Goal: Task Accomplishment & Management: Manage account settings

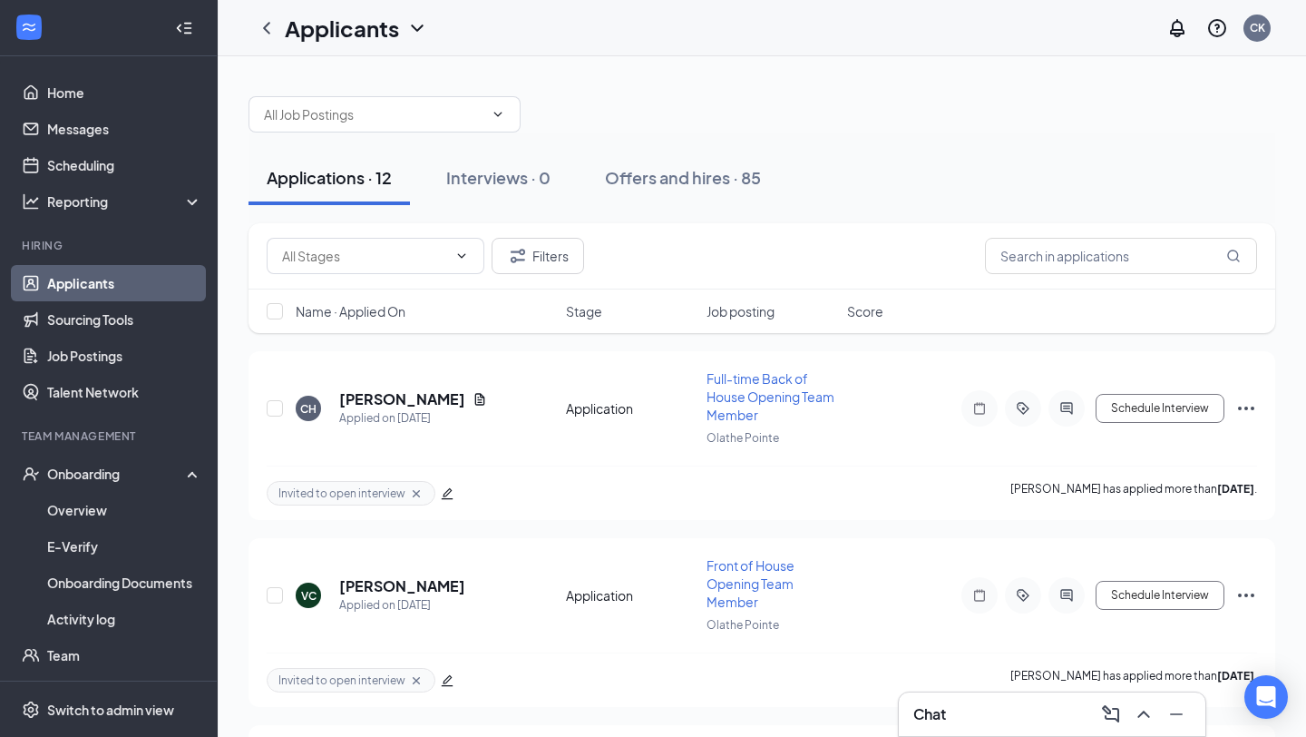
click at [161, 296] on link "Applicants" at bounding box center [124, 283] width 155 height 36
click at [729, 190] on button "Offers and hires · 85" at bounding box center [683, 178] width 192 height 54
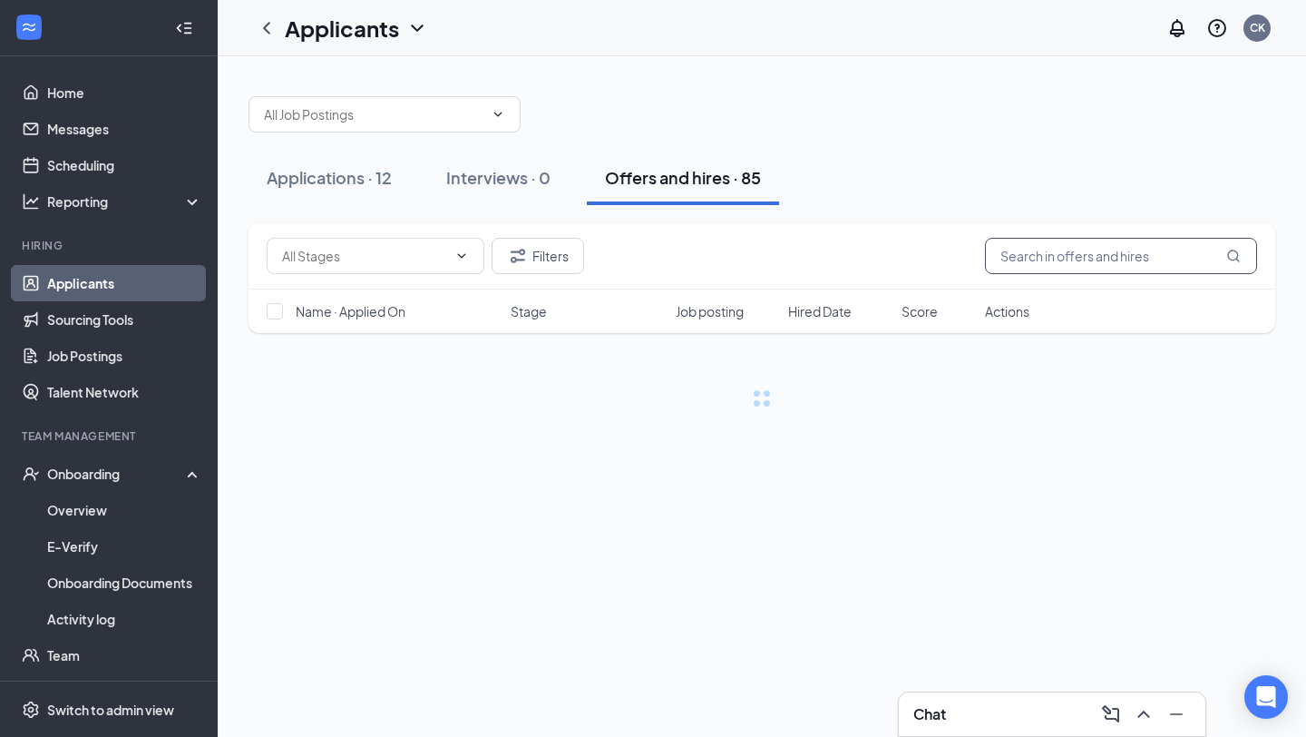
click at [1151, 254] on input "text" at bounding box center [1121, 256] width 272 height 36
type input "grace"
click at [852, 191] on div "Applications · 12 Interviews · 0 Offers and hires · 85" at bounding box center [762, 178] width 1027 height 54
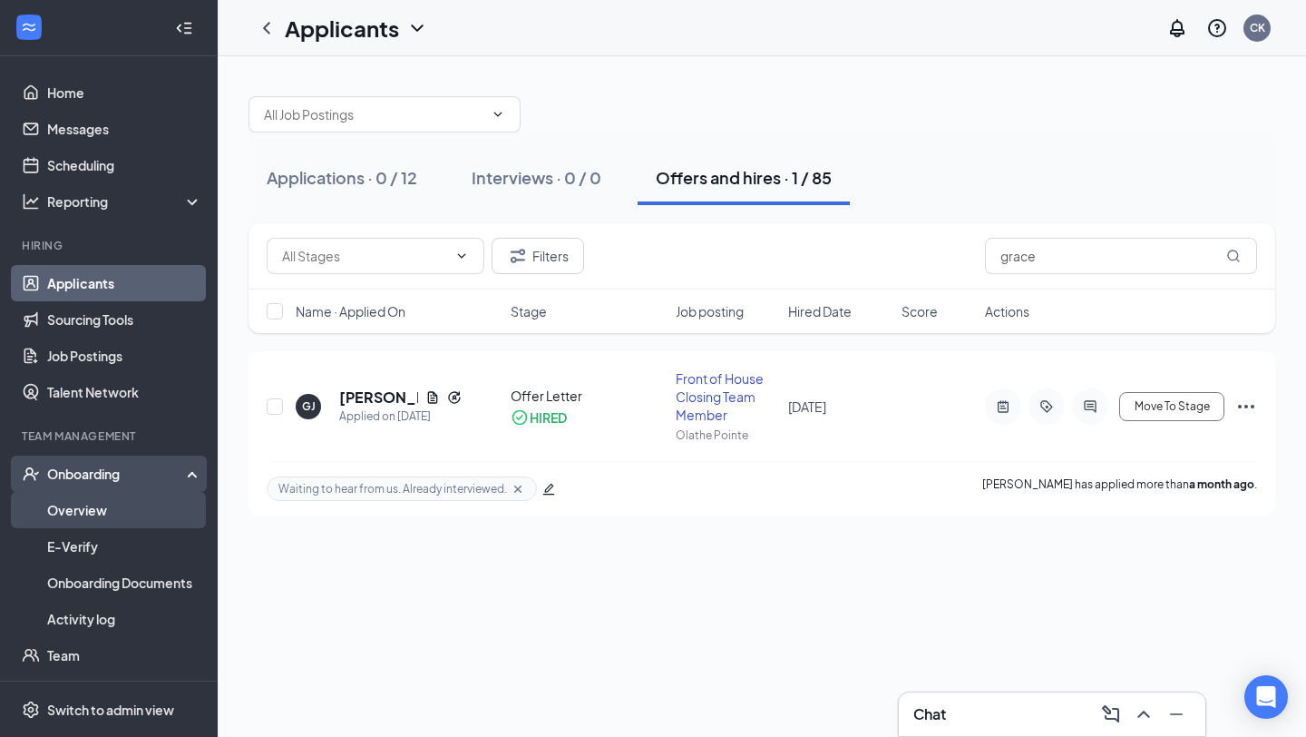
click at [156, 504] on link "Overview" at bounding box center [124, 510] width 155 height 36
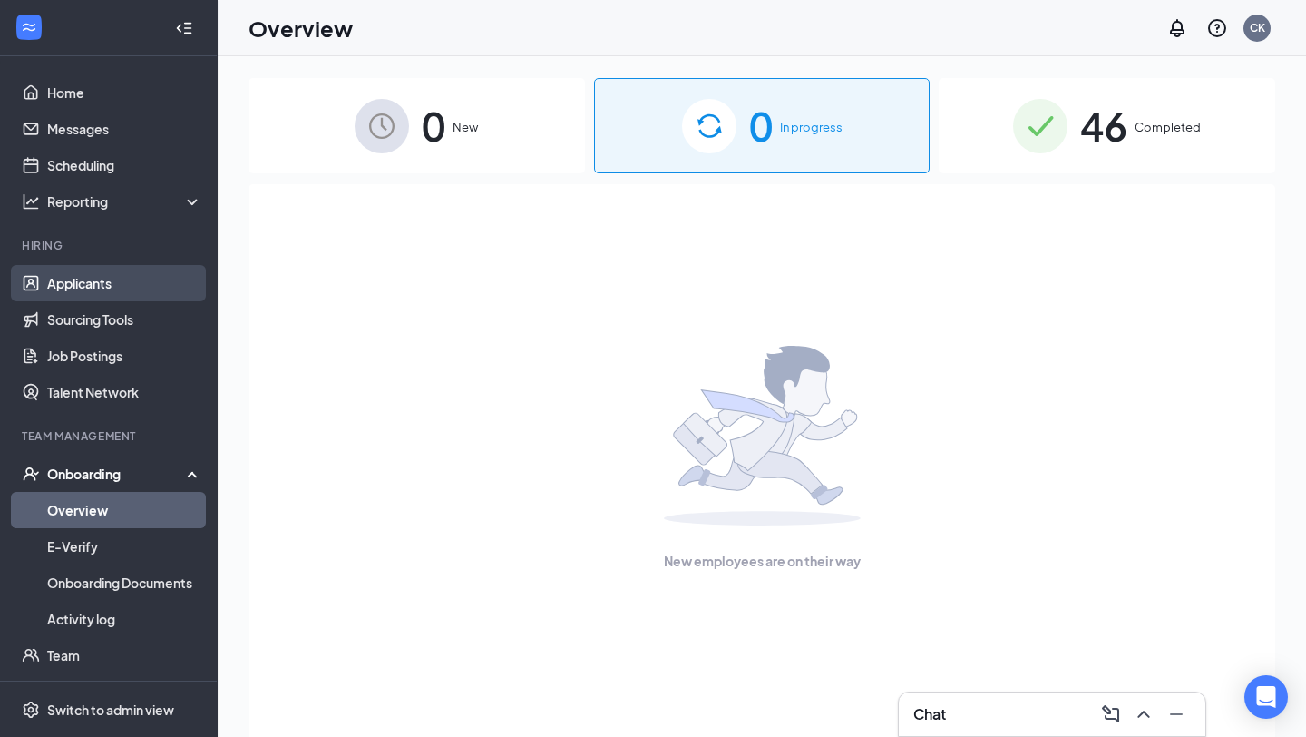
click at [154, 275] on link "Applicants" at bounding box center [124, 283] width 155 height 36
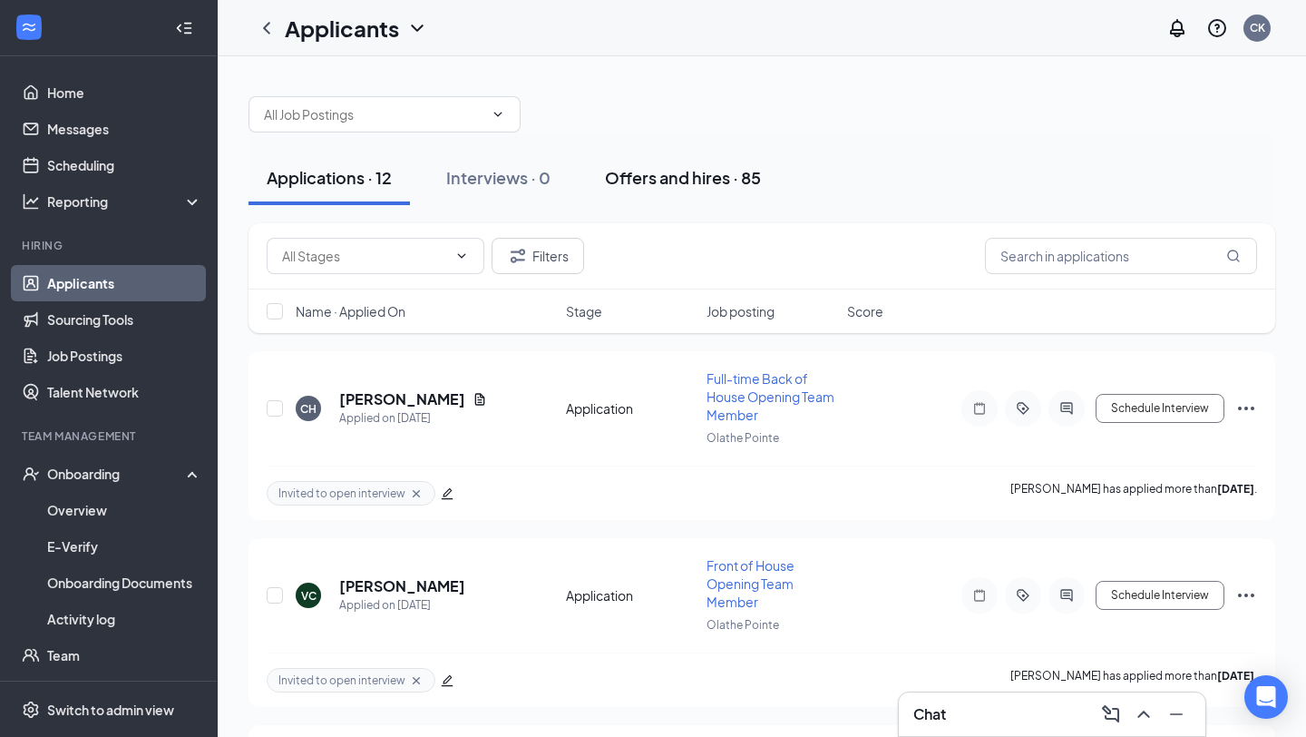
click at [673, 180] on div "Offers and hires · 85" at bounding box center [683, 177] width 156 height 23
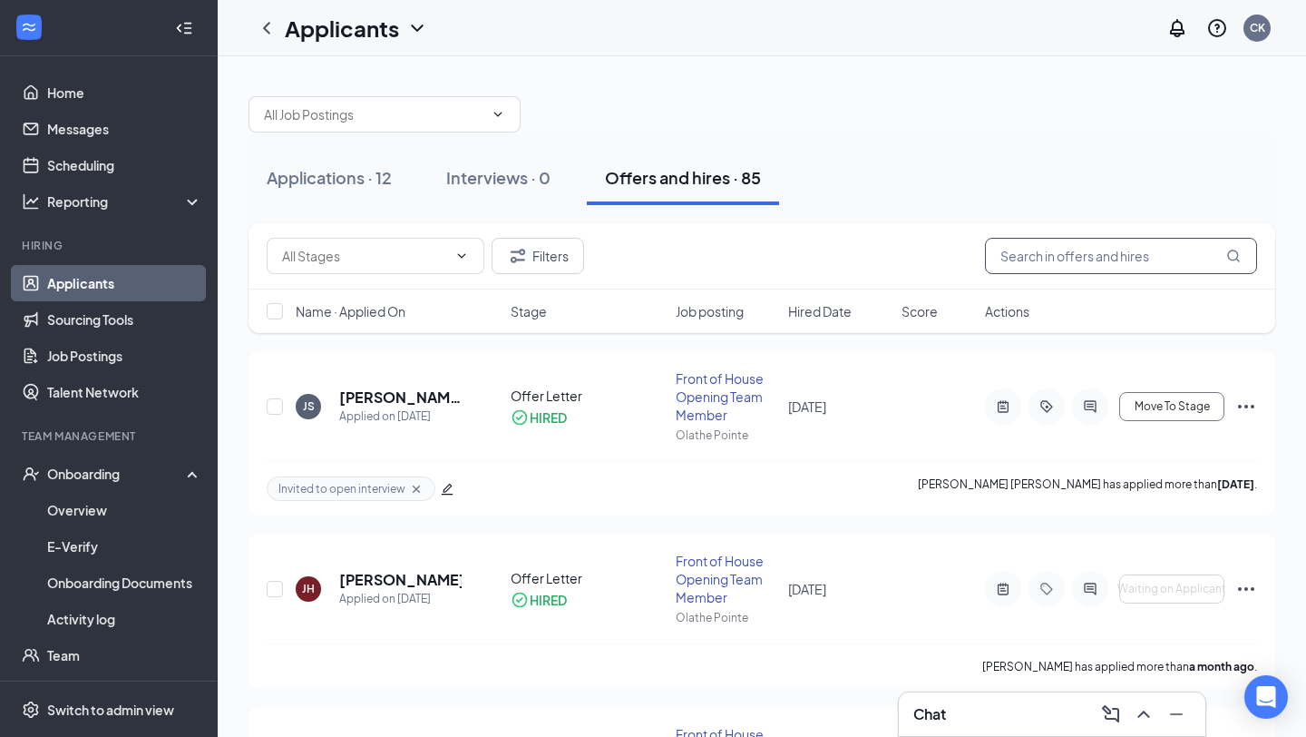
click at [1090, 262] on input "text" at bounding box center [1121, 256] width 272 height 36
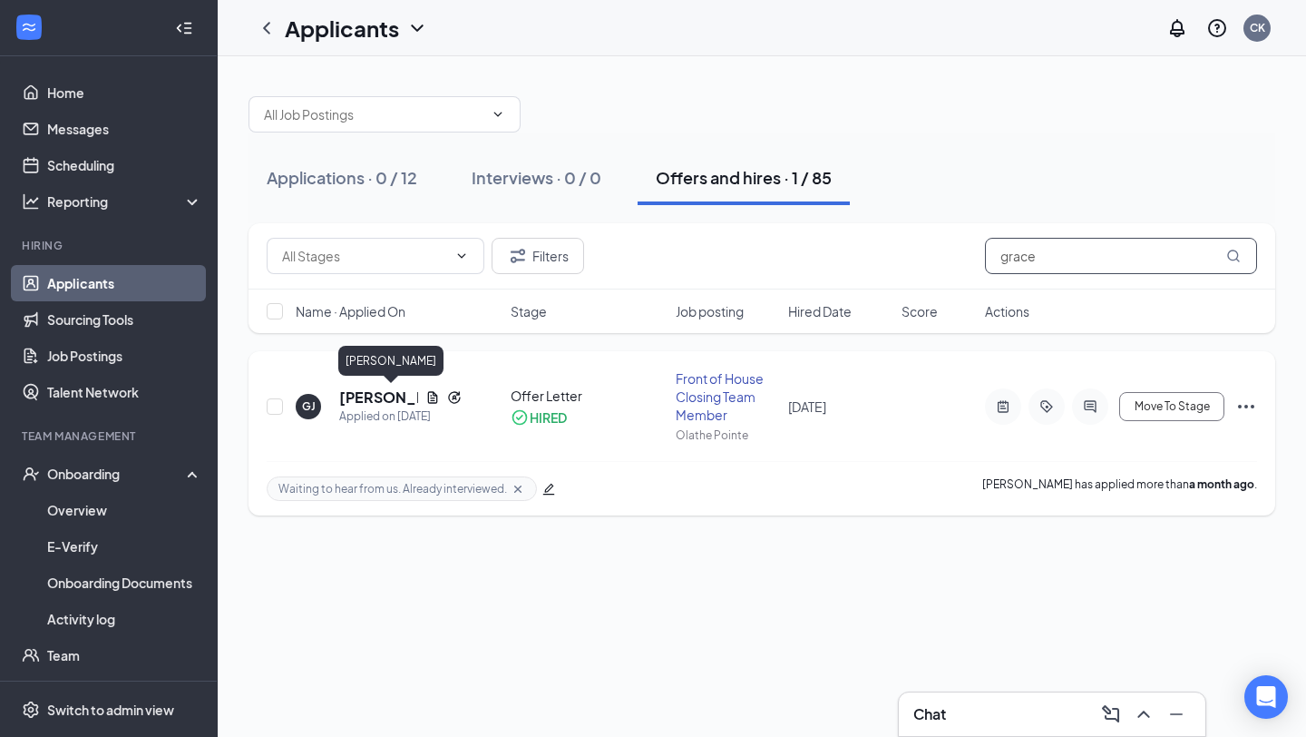
type input "grace"
click at [367, 394] on h5 "[PERSON_NAME]" at bounding box center [378, 397] width 79 height 20
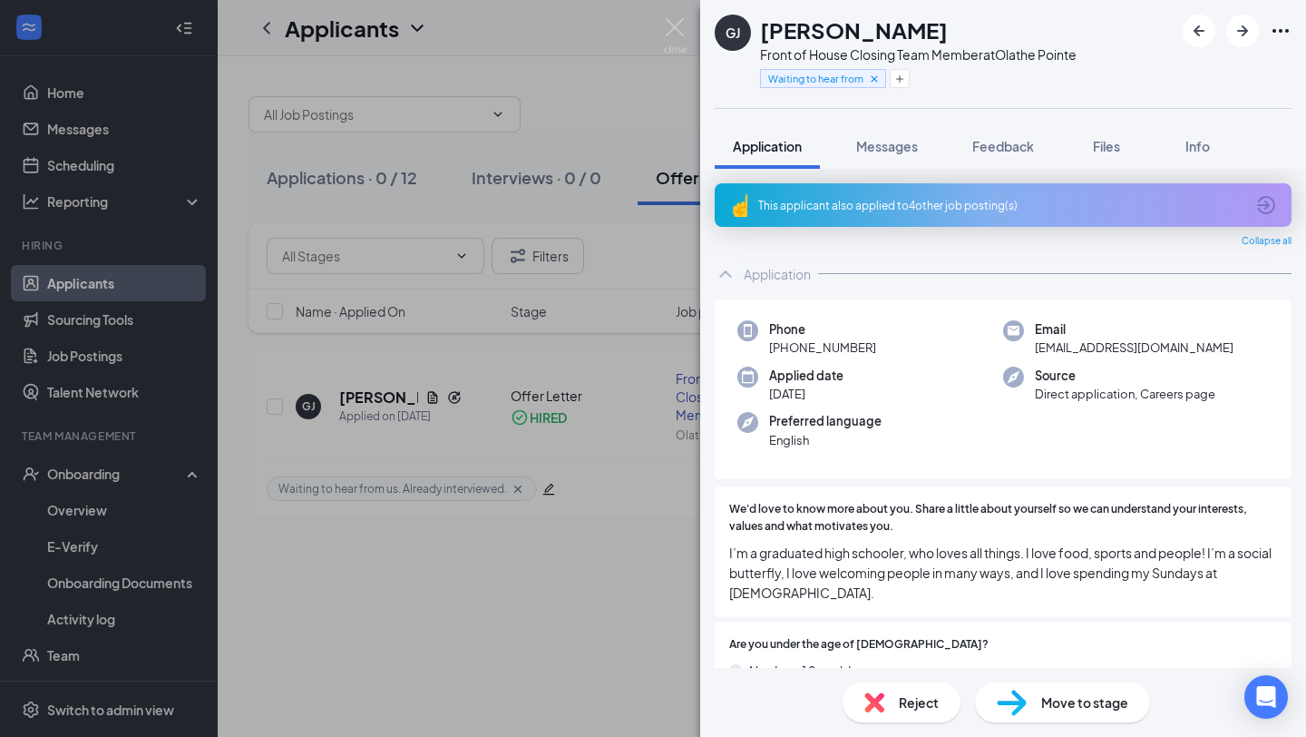
click at [1075, 179] on div "This applicant also applied to 4 other job posting(s) Collapse all Application …" at bounding box center [1003, 418] width 606 height 499
click at [1020, 161] on button "Feedback" at bounding box center [1003, 145] width 98 height 45
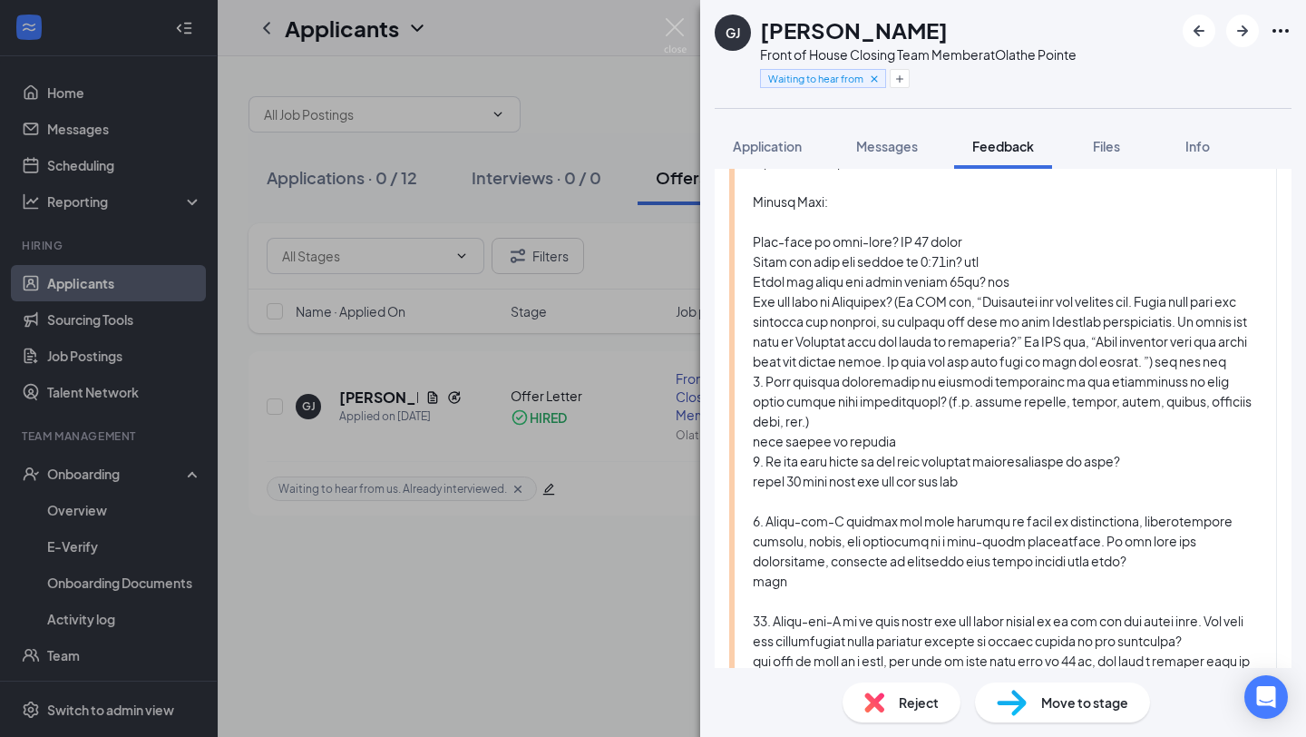
scroll to position [1922, 0]
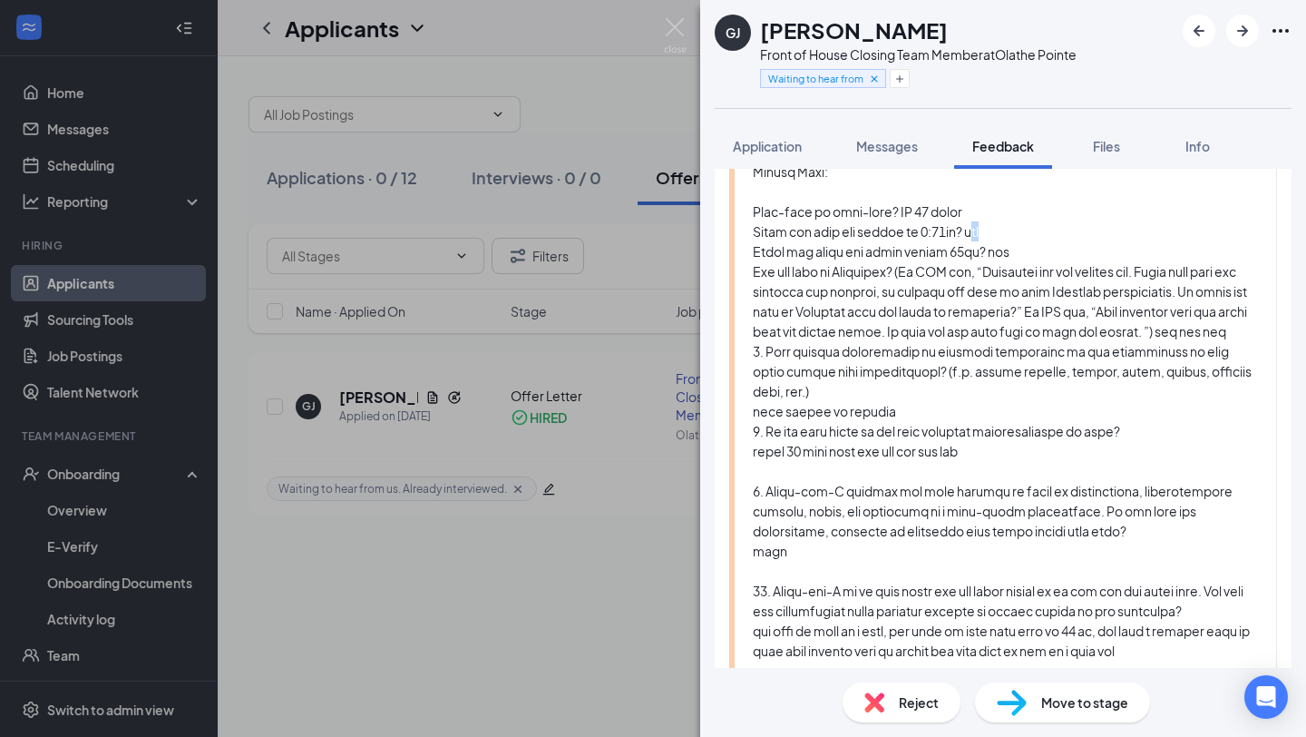
drag, startPoint x: 987, startPoint y: 255, endPoint x: 1010, endPoint y: 255, distance: 22.7
click at [1010, 255] on div at bounding box center [1005, 500] width 505 height 1597
click at [1058, 292] on div at bounding box center [1005, 500] width 505 height 1597
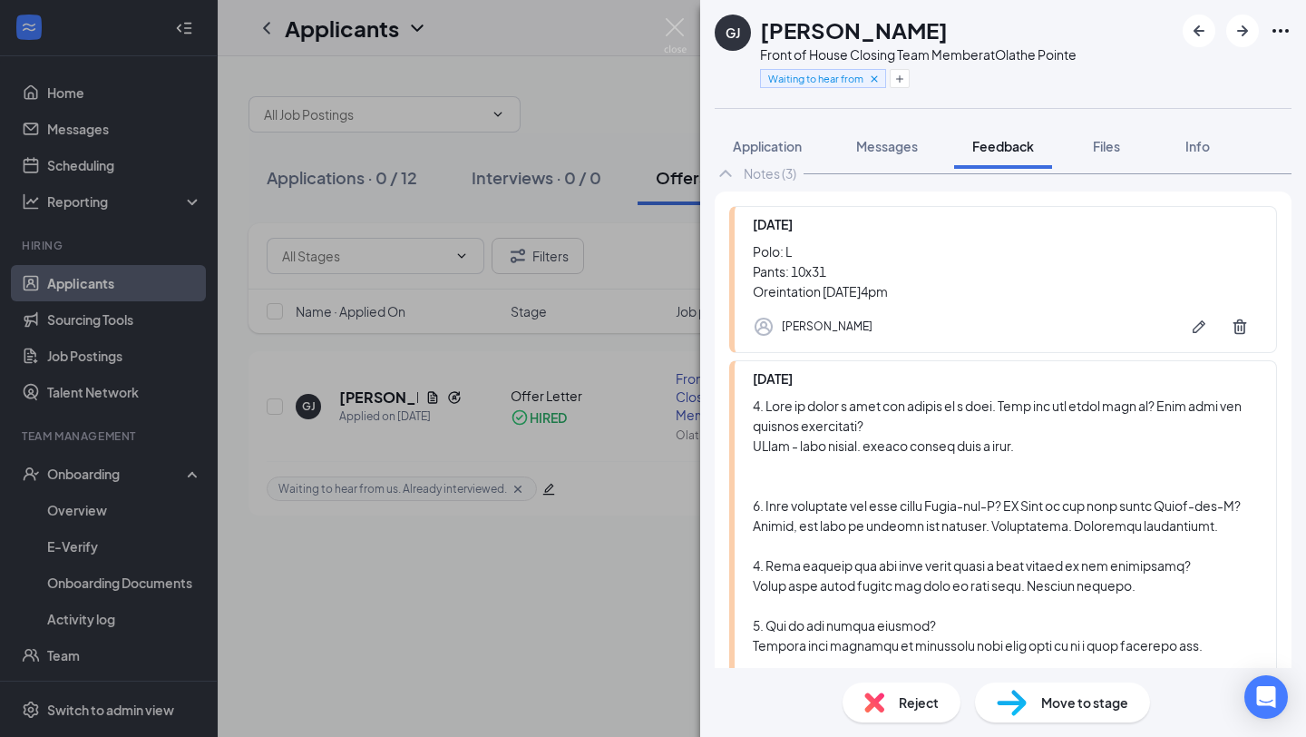
scroll to position [271, 0]
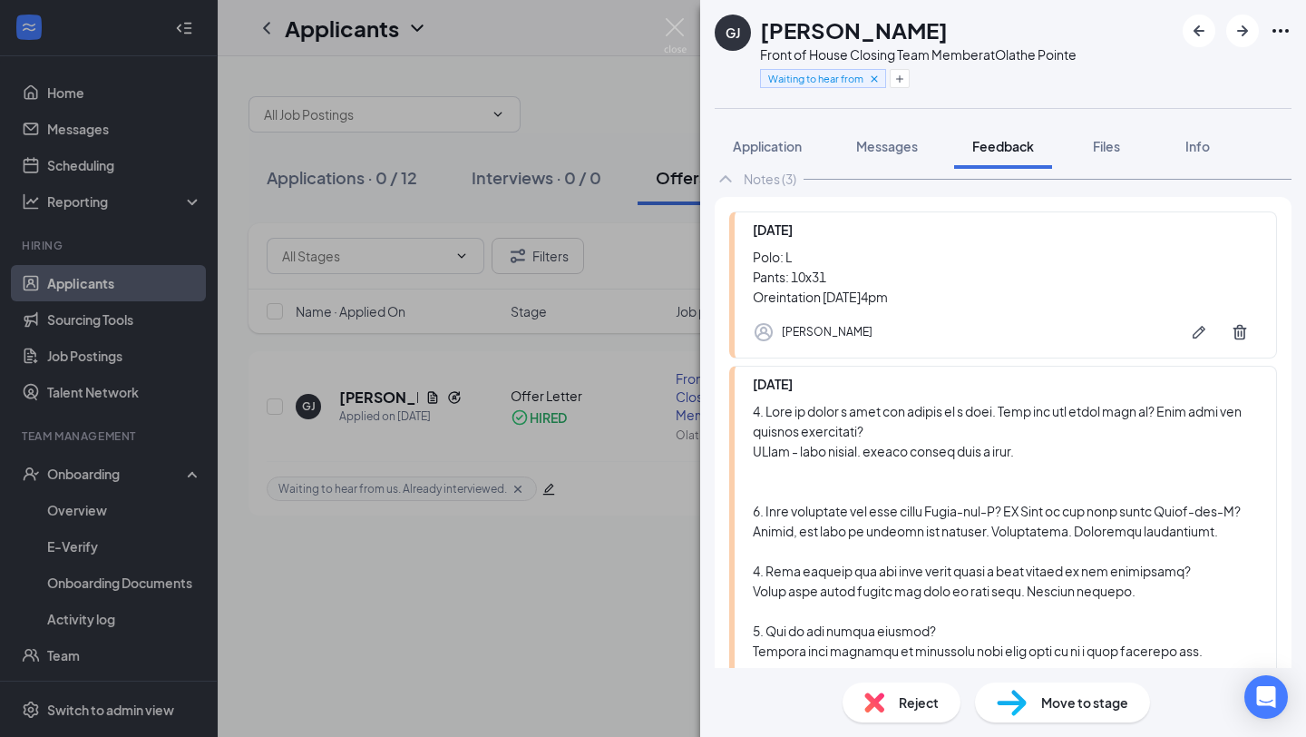
click at [467, 404] on div "GJ [PERSON_NAME] Front of House Closing Team Member at [GEOGRAPHIC_DATA] Waitin…" at bounding box center [653, 368] width 1306 height 737
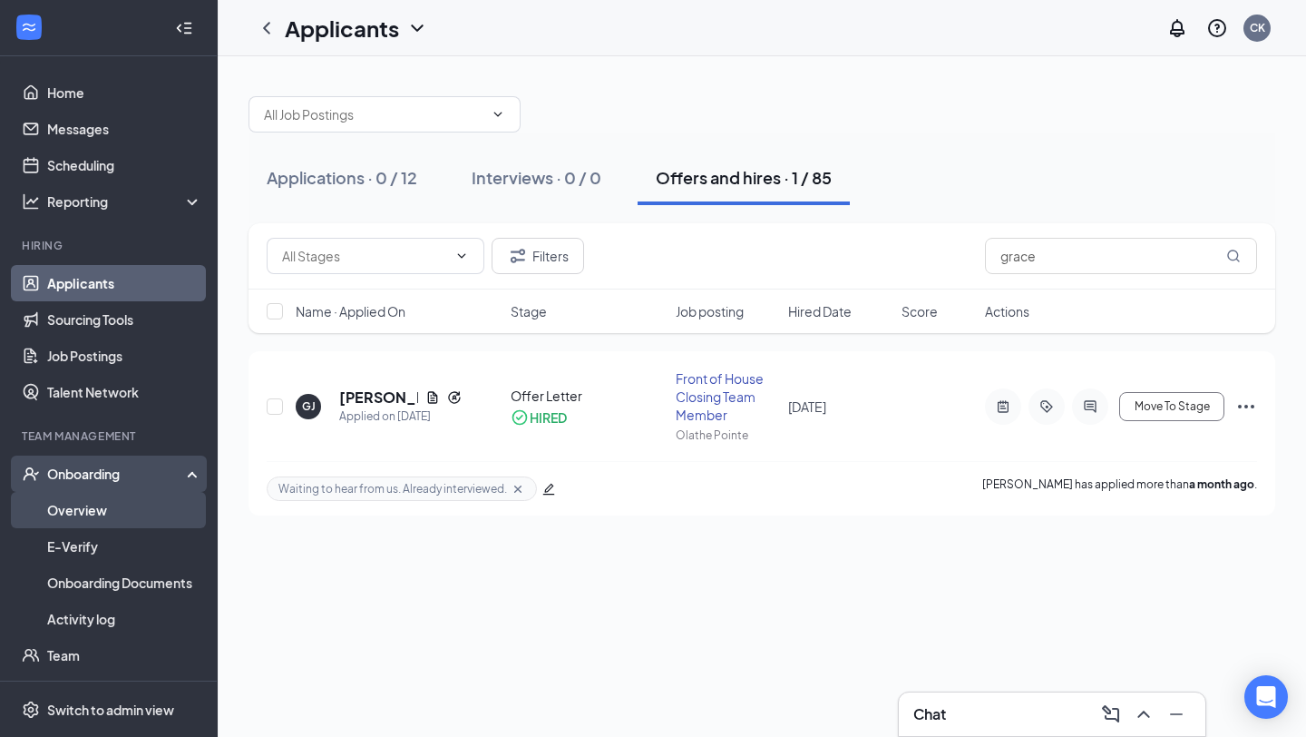
click at [120, 517] on link "Overview" at bounding box center [124, 510] width 155 height 36
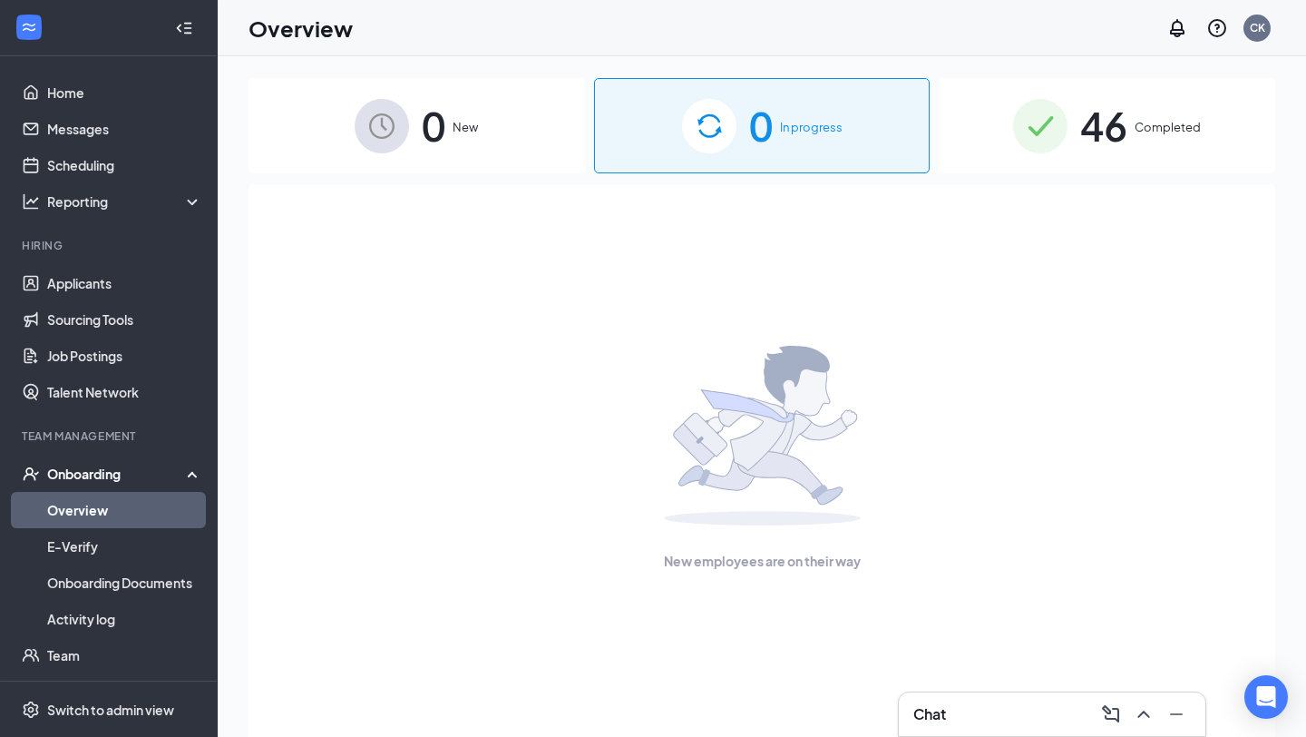
click at [1151, 128] on span "Completed" at bounding box center [1168, 127] width 66 height 18
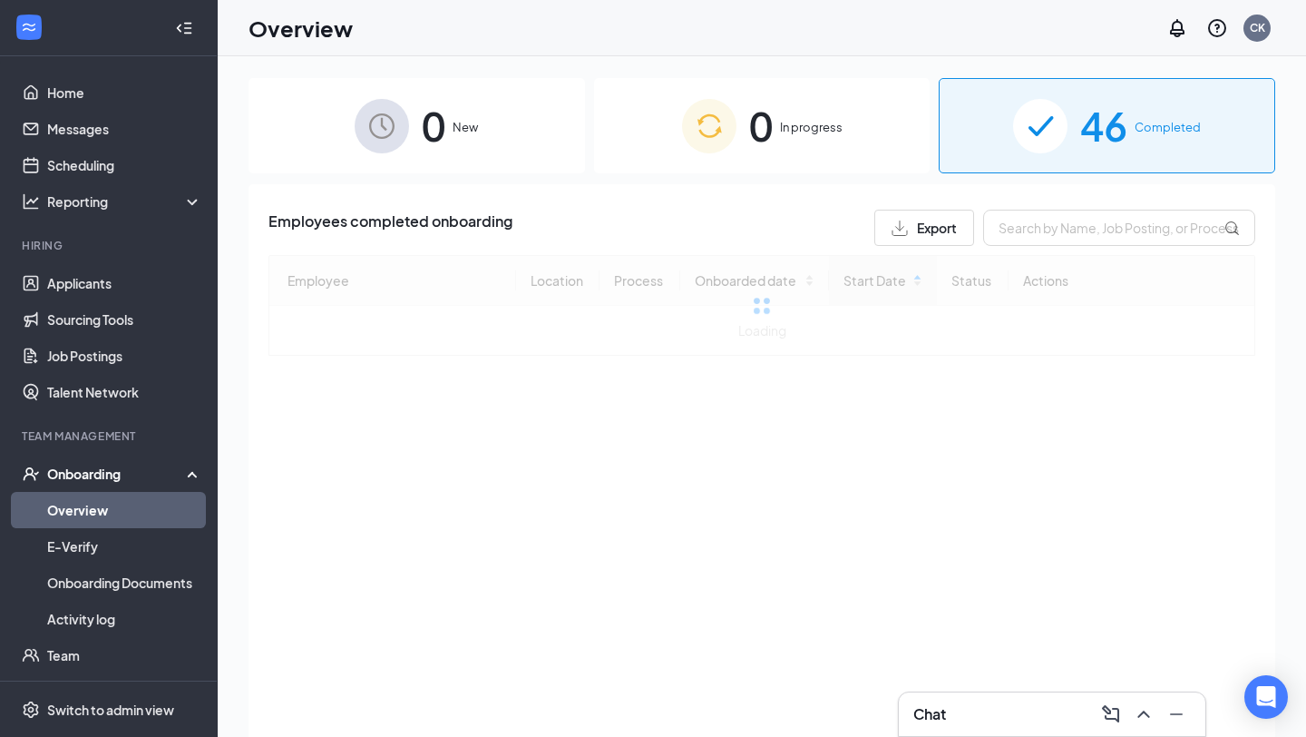
click at [1055, 251] on div "Employees completed onboarding Export Employee Location Process Onboarded date …" at bounding box center [762, 283] width 987 height 146
click at [1055, 244] on input "text" at bounding box center [1119, 228] width 272 height 36
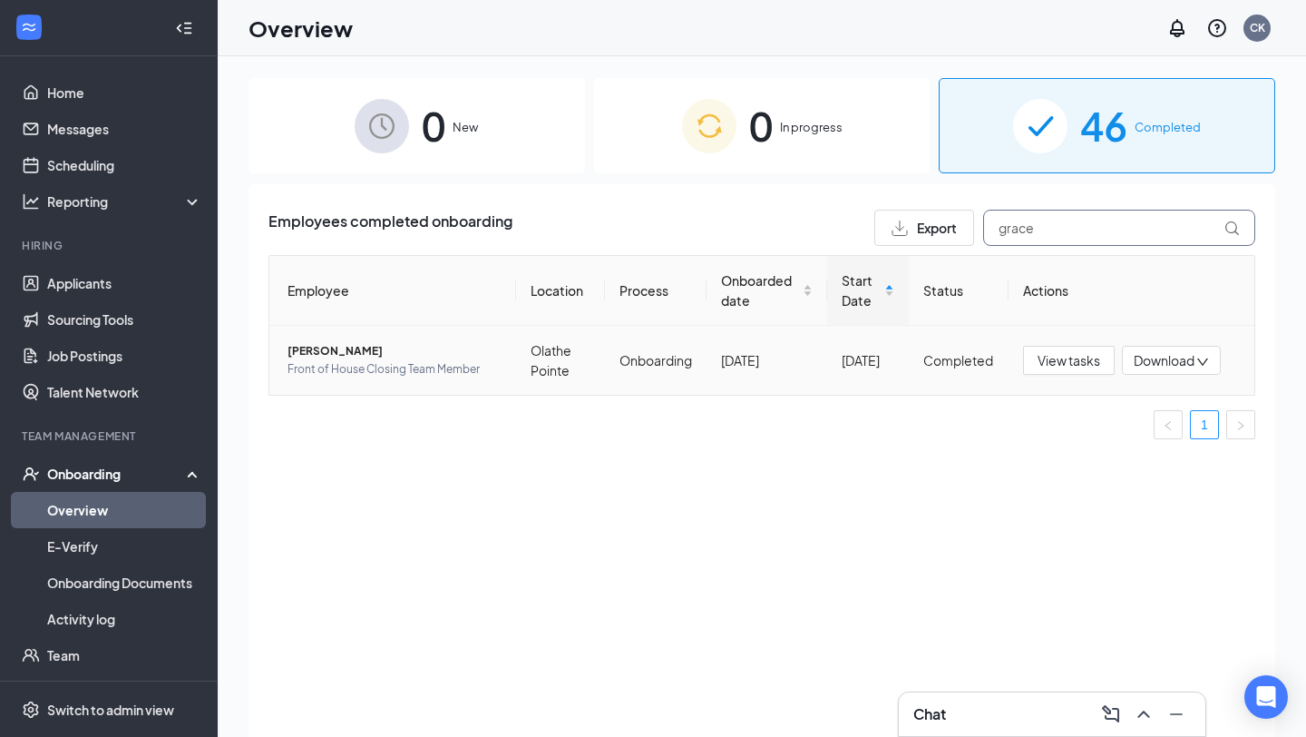
type input "grace"
click at [518, 370] on td "Olathe Pointe" at bounding box center [560, 360] width 89 height 69
click at [336, 355] on span "[PERSON_NAME]" at bounding box center [395, 351] width 214 height 18
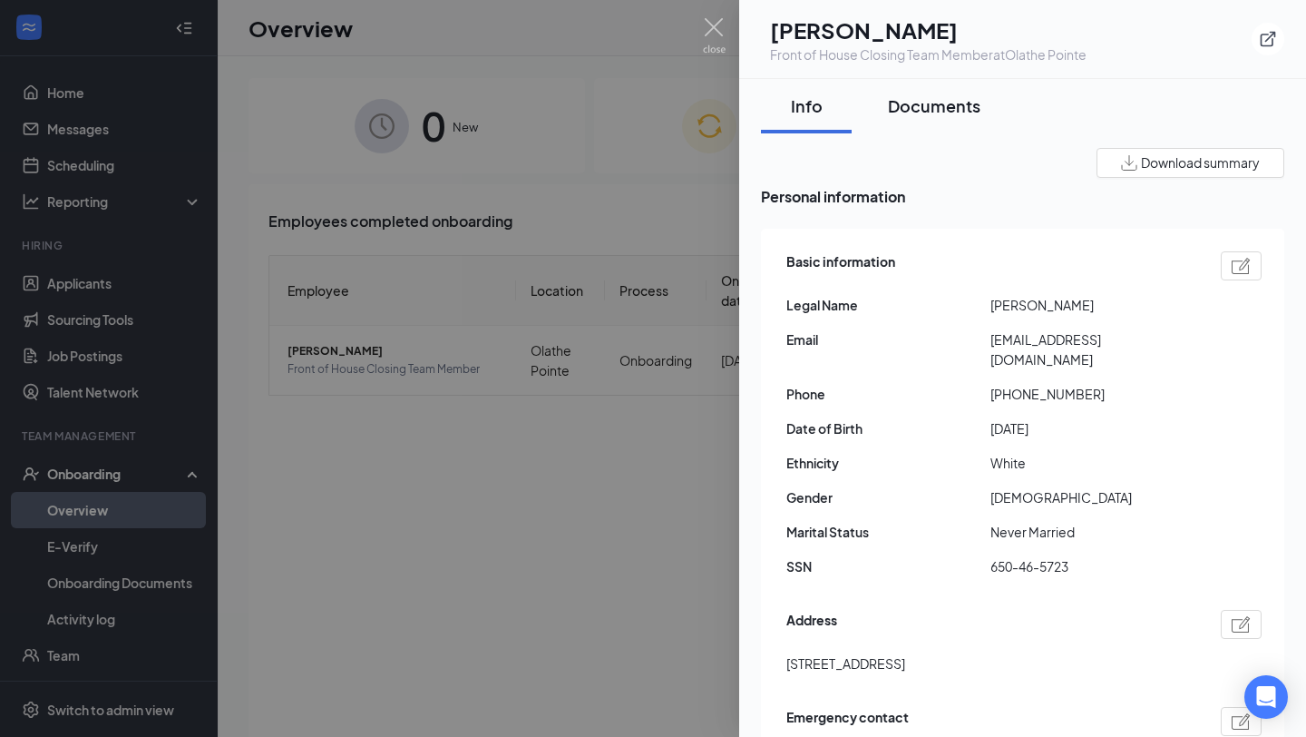
click at [945, 119] on button "Documents" at bounding box center [934, 106] width 129 height 54
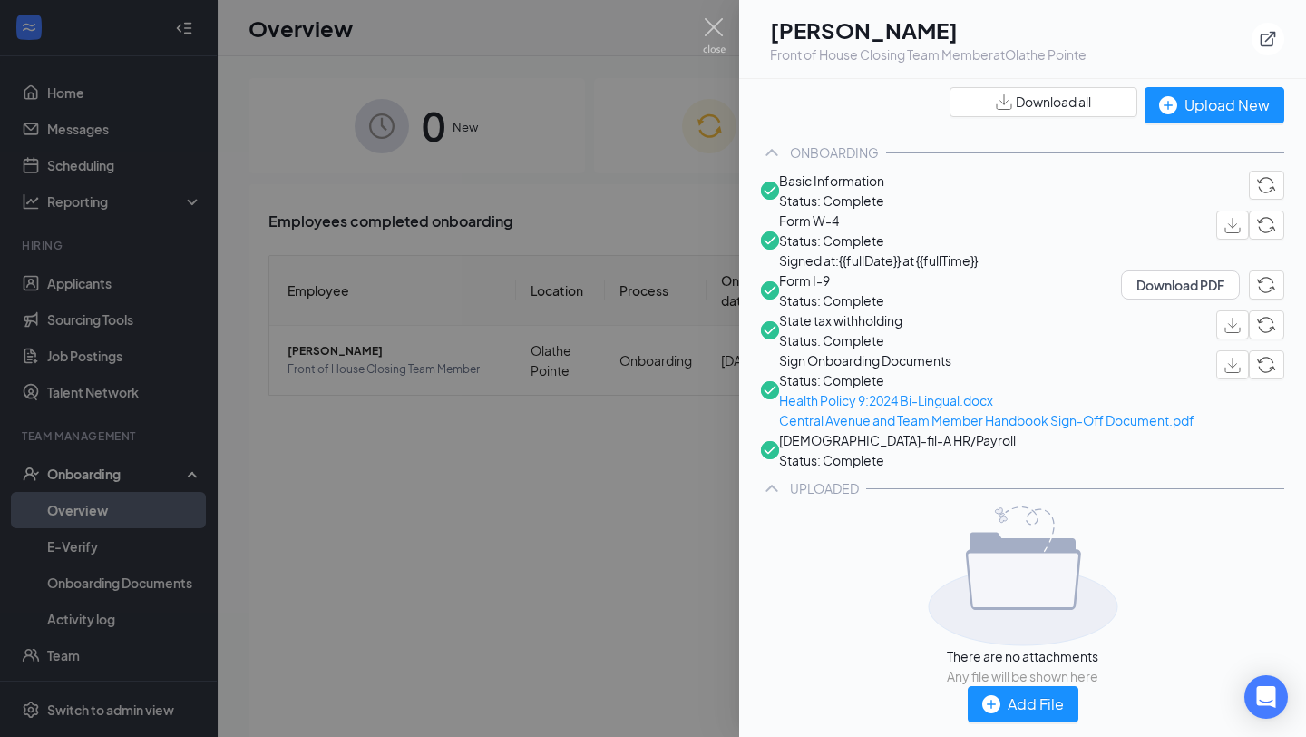
scroll to position [148, 0]
click at [995, 370] on span "Sign Onboarding Documents" at bounding box center [986, 360] width 415 height 20
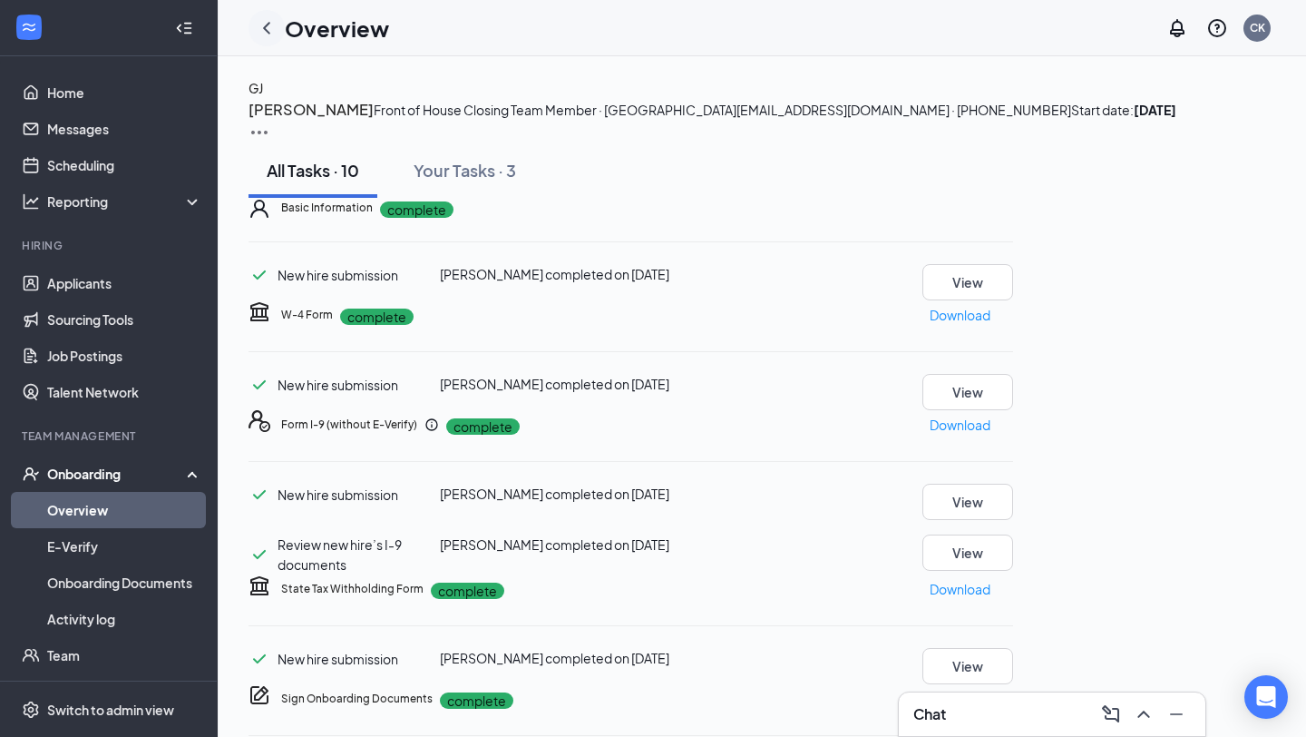
click at [274, 36] on icon "ChevronLeft" at bounding box center [267, 28] width 22 height 22
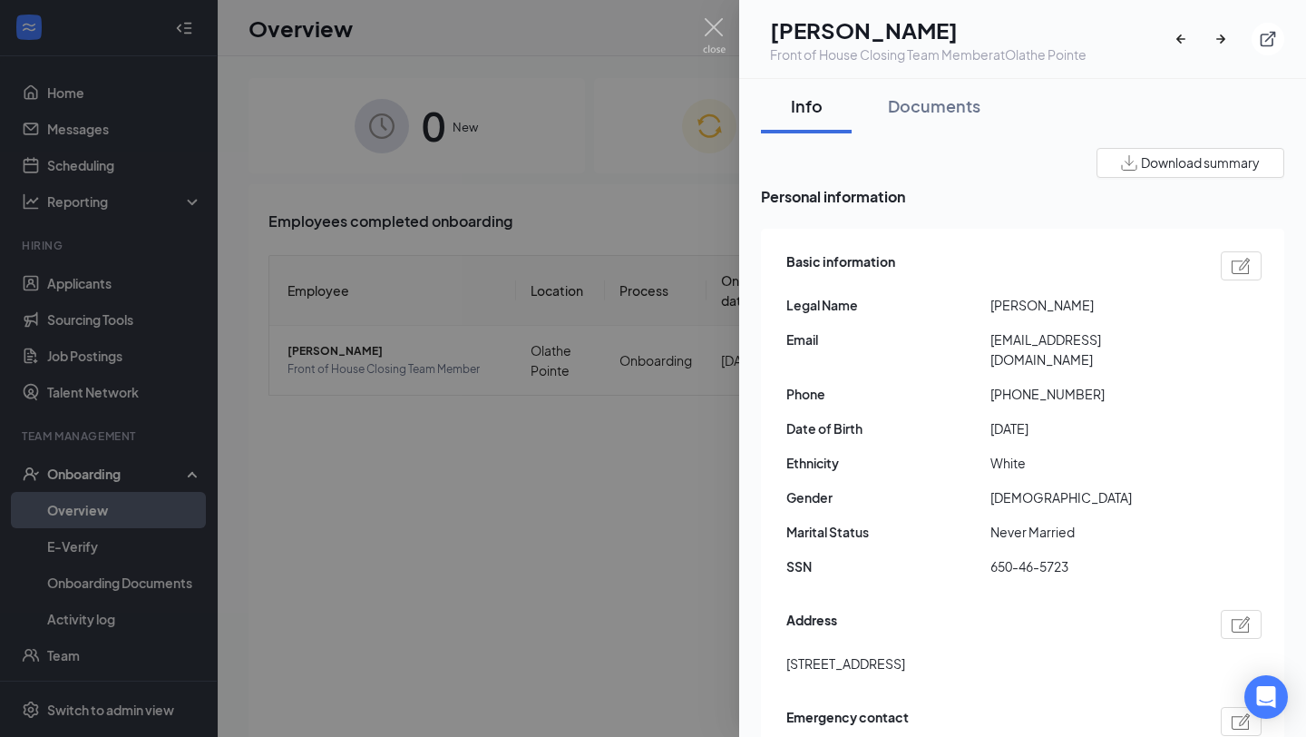
click at [444, 217] on div at bounding box center [653, 368] width 1306 height 737
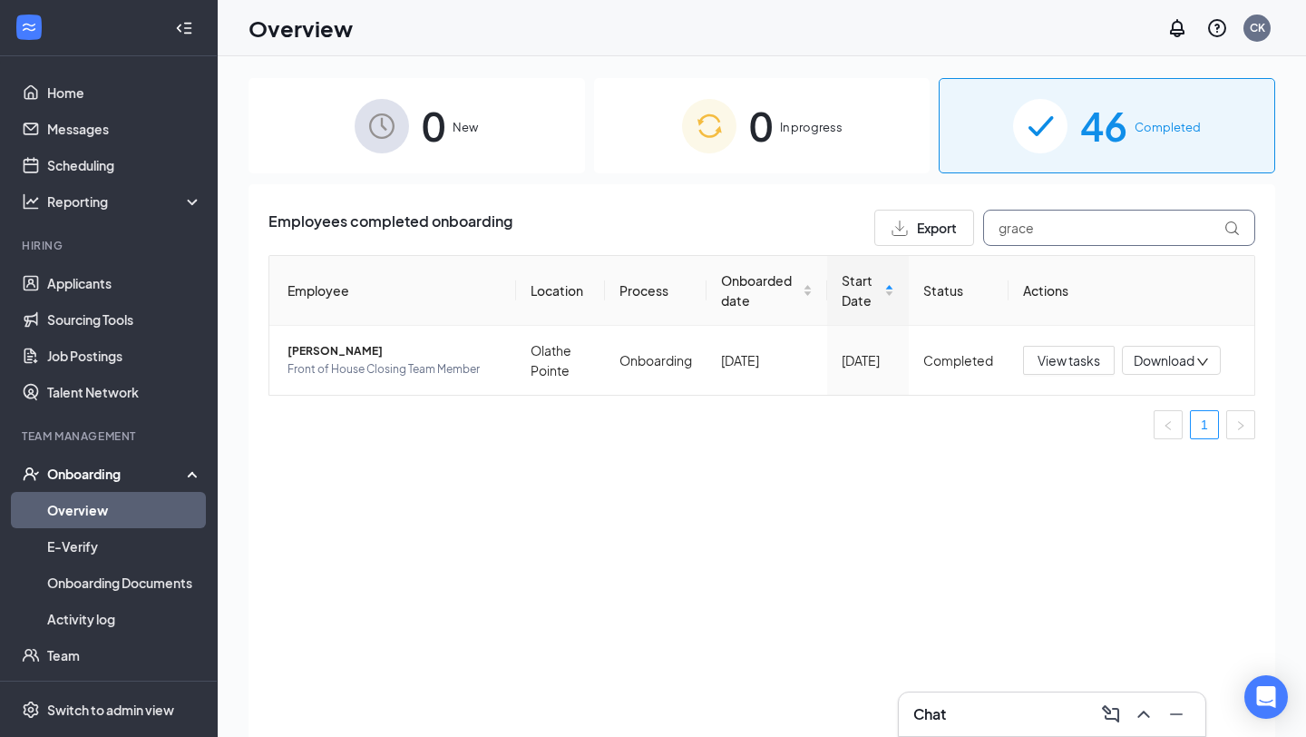
drag, startPoint x: 1032, startPoint y: 222, endPoint x: 942, endPoint y: 219, distance: 90.8
click at [942, 219] on div "Export grace" at bounding box center [1065, 228] width 381 height 36
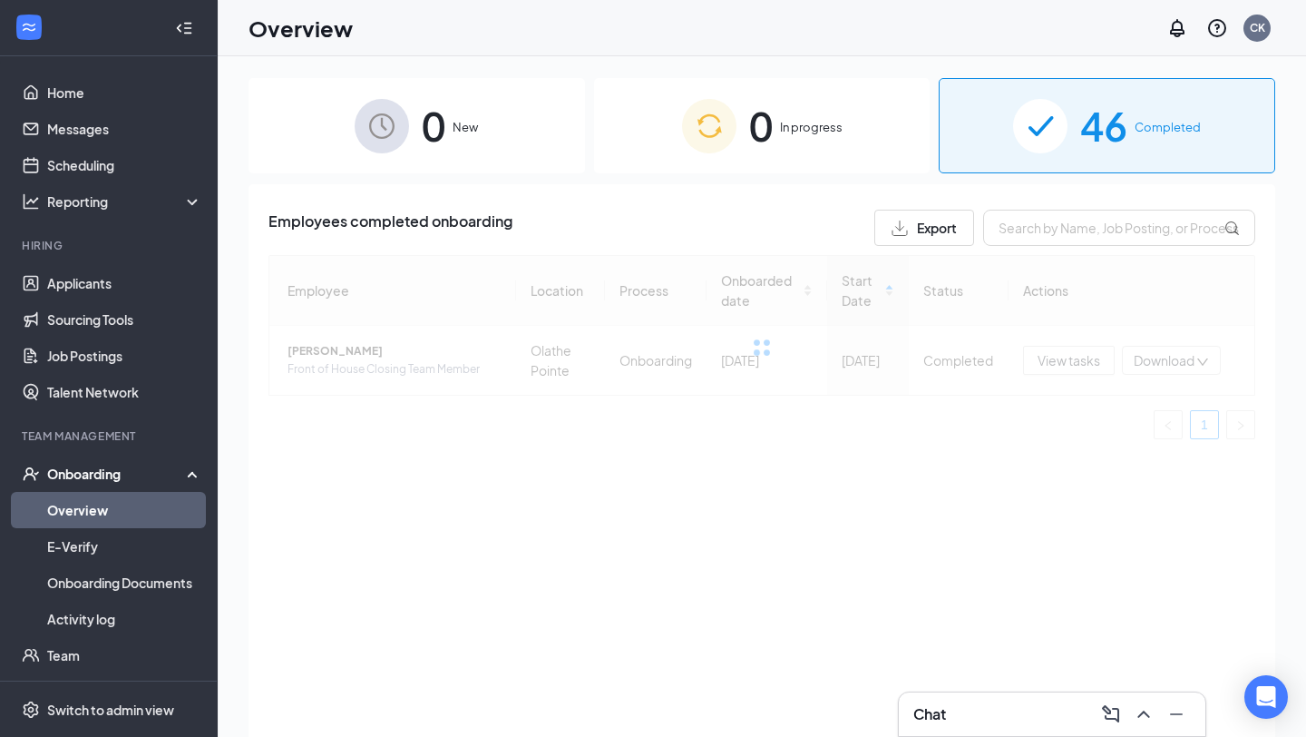
click at [824, 203] on div "Employees completed onboarding Export Employee Location Process Onboarded date …" at bounding box center [762, 483] width 1027 height 598
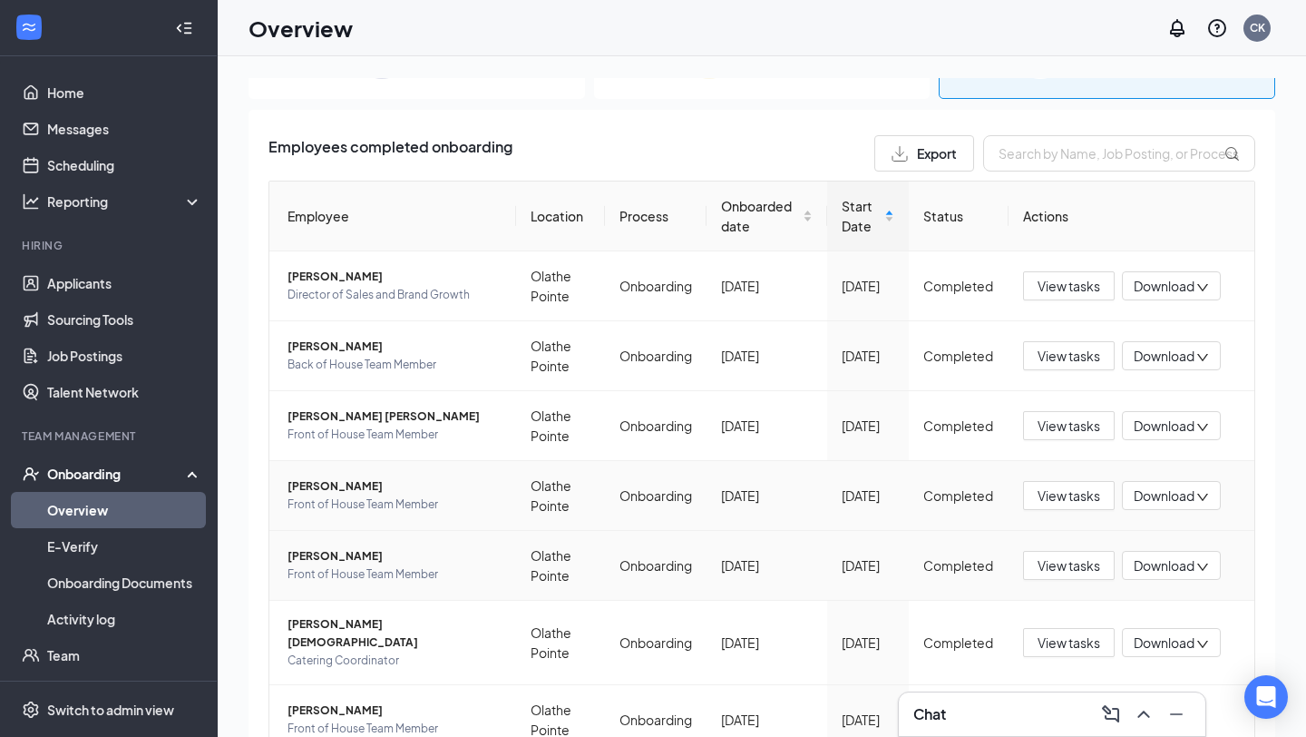
scroll to position [54, 0]
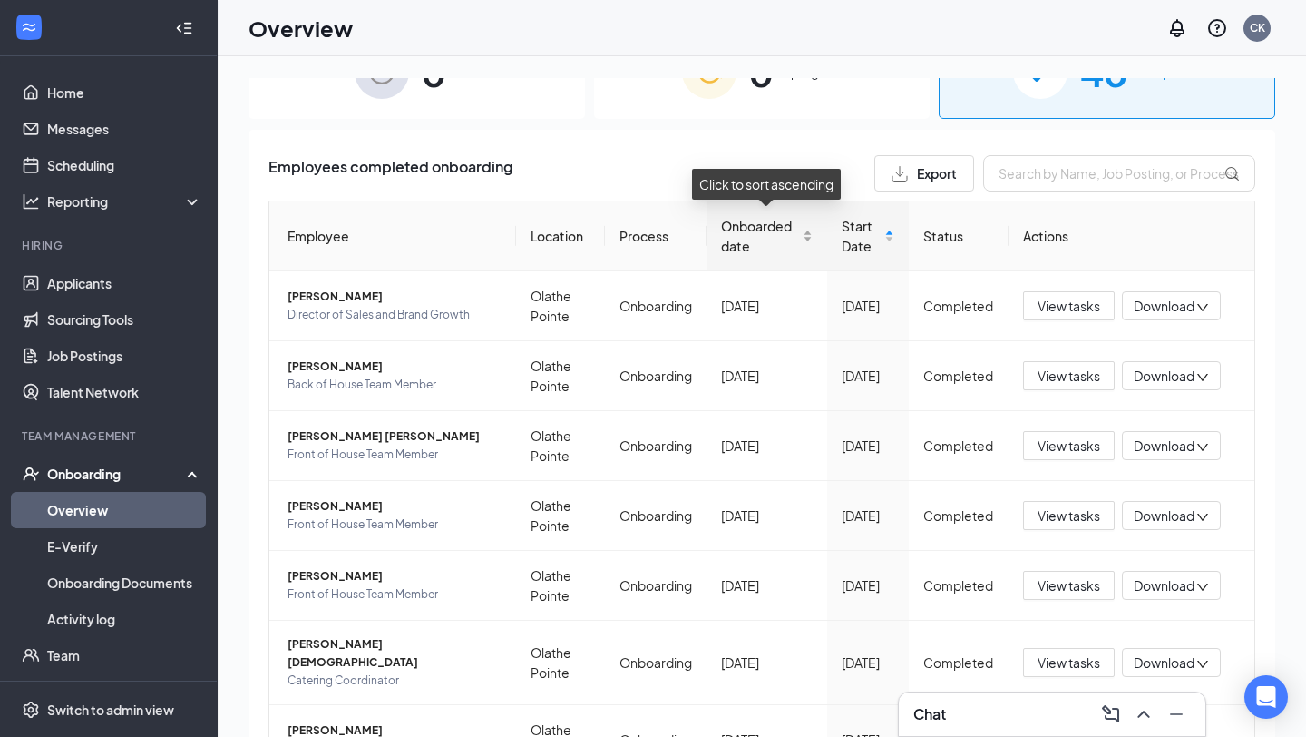
click at [812, 228] on div "Onboarded date" at bounding box center [767, 236] width 93 height 40
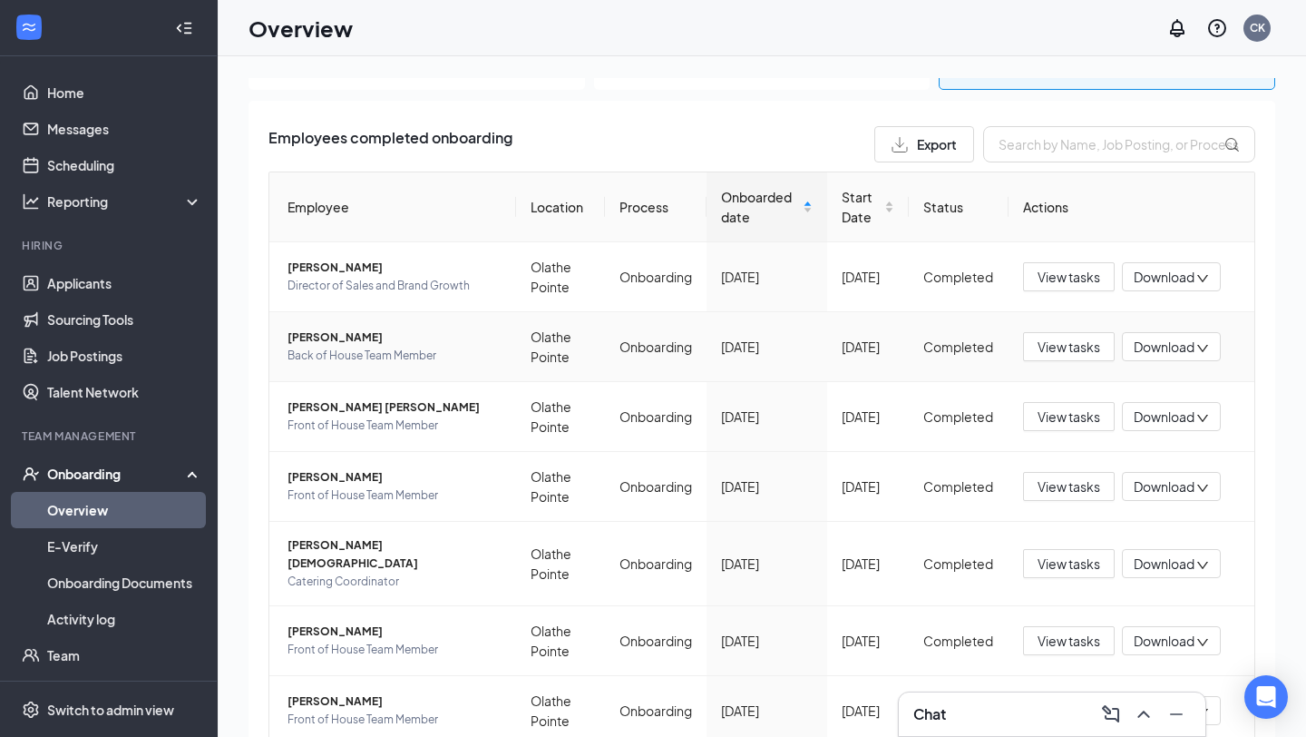
scroll to position [87, 0]
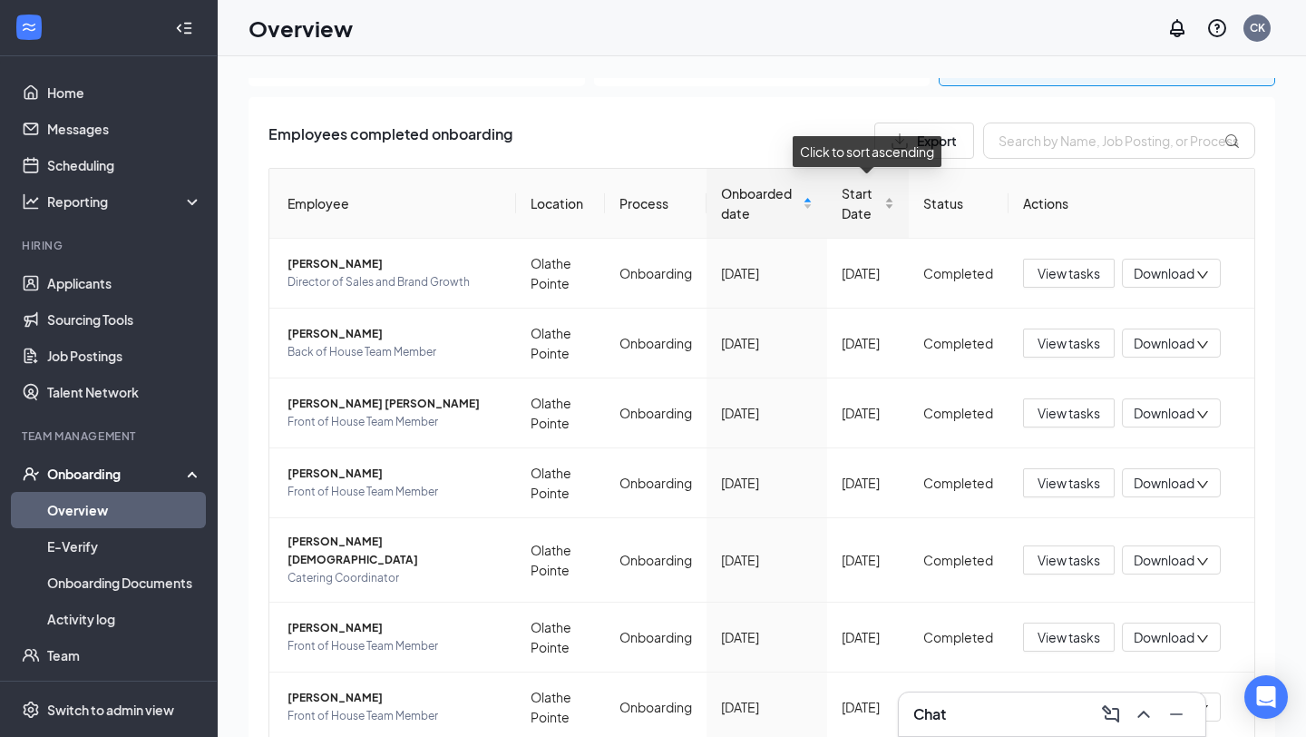
click at [894, 206] on div "Start Date" at bounding box center [868, 203] width 53 height 40
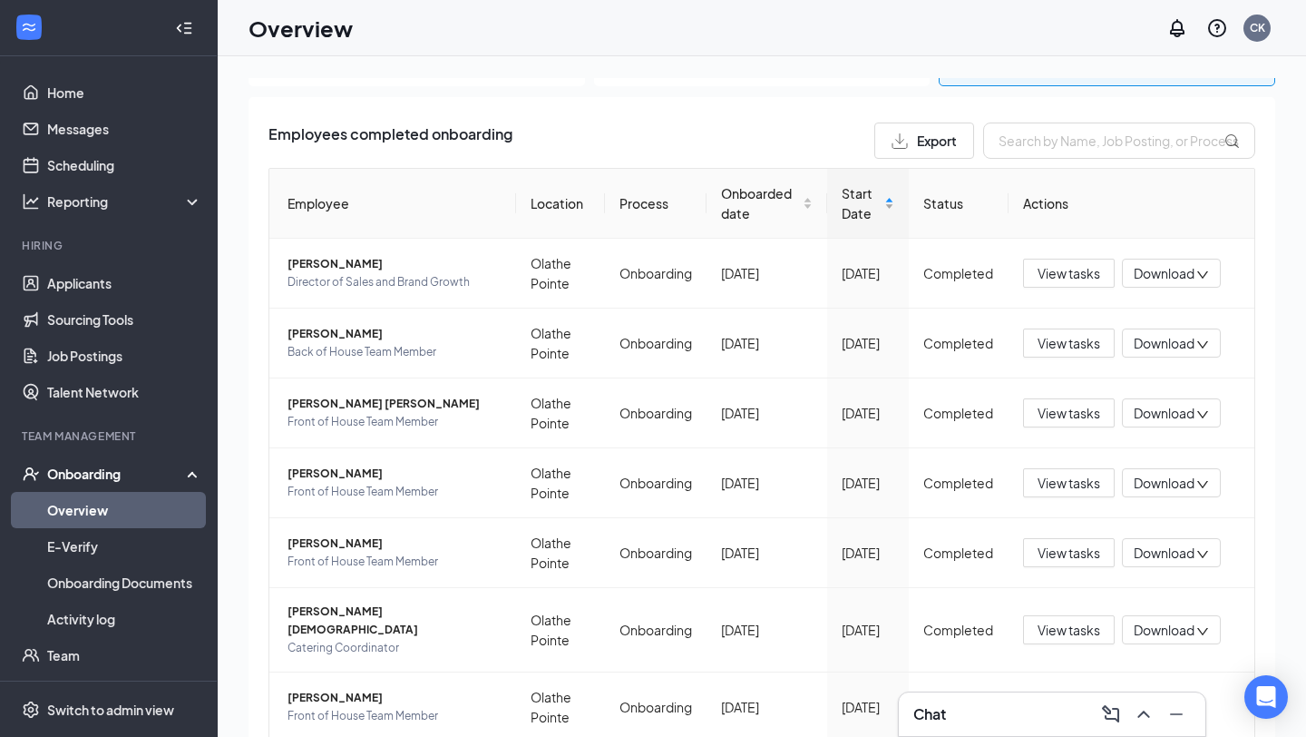
click at [868, 200] on span "Start Date" at bounding box center [861, 203] width 39 height 40
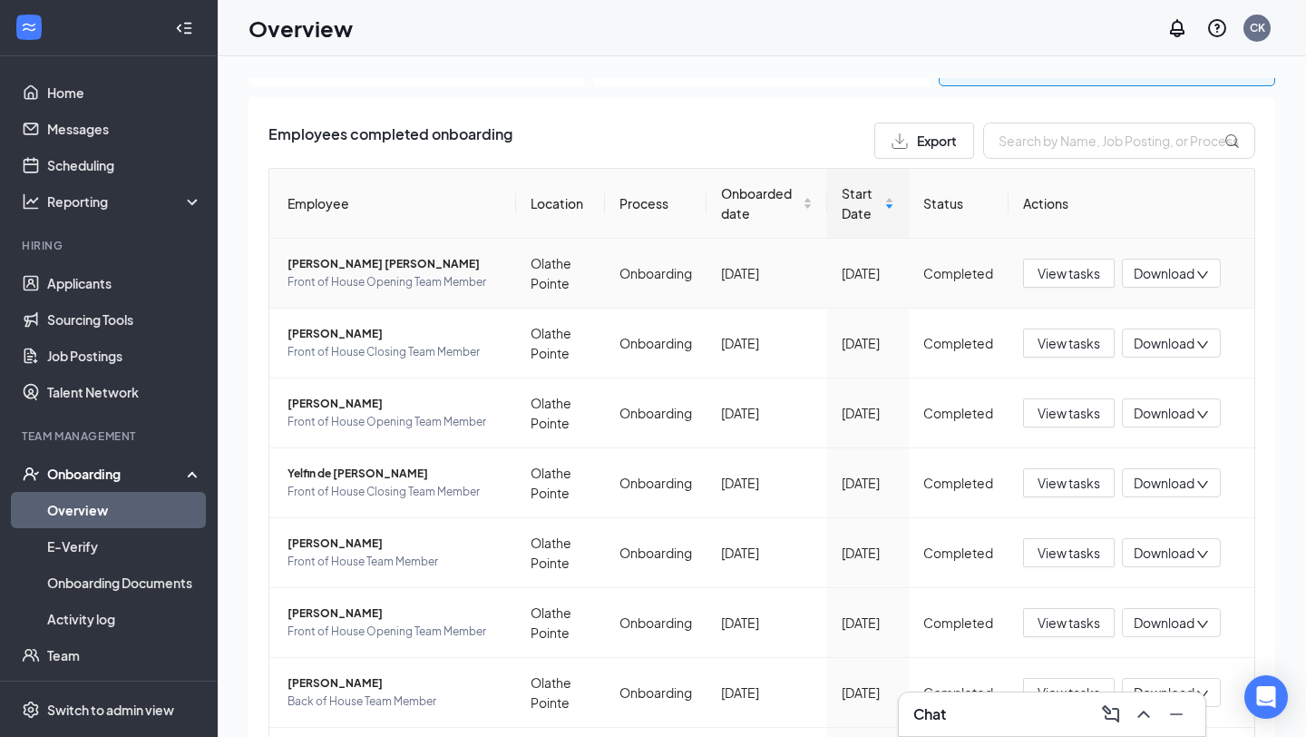
click at [337, 274] on span "Front of House Opening Team Member" at bounding box center [395, 282] width 214 height 18
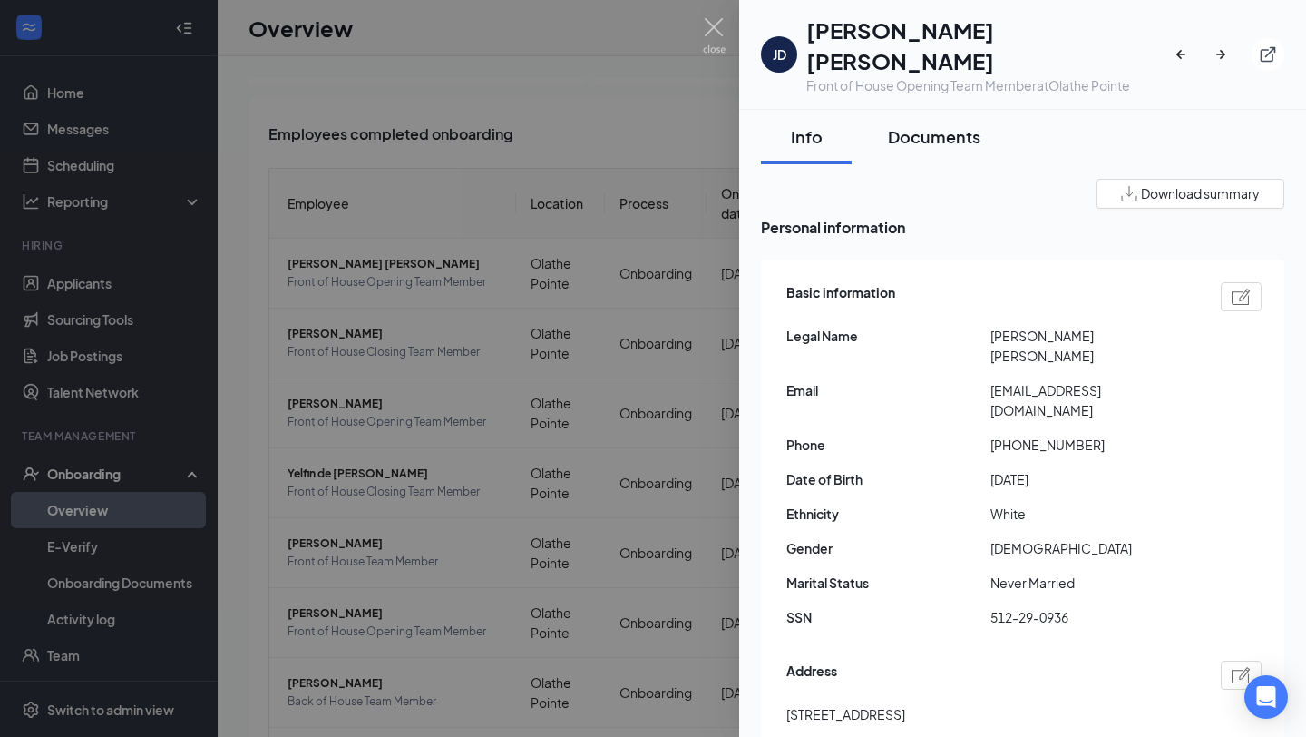
click at [929, 119] on button "Documents" at bounding box center [934, 137] width 129 height 54
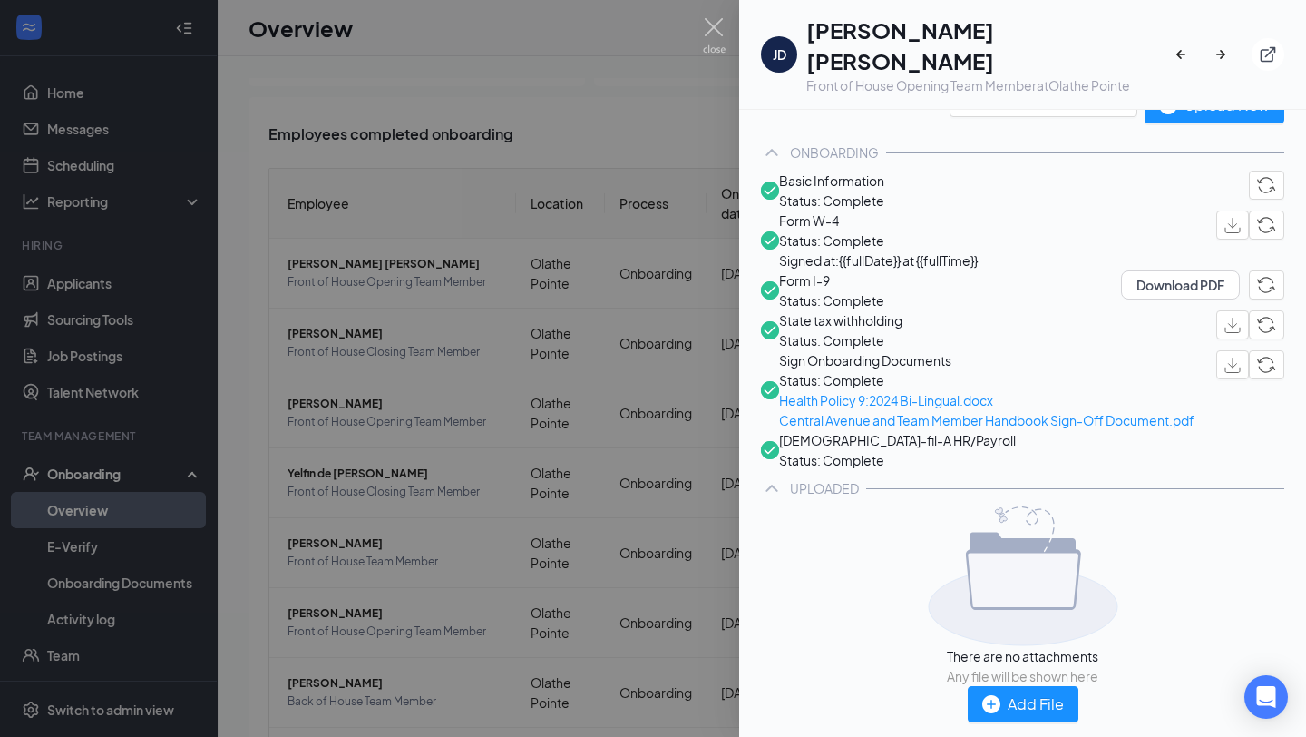
scroll to position [137, 0]
click at [972, 370] on span "Sign Onboarding Documents" at bounding box center [986, 360] width 415 height 20
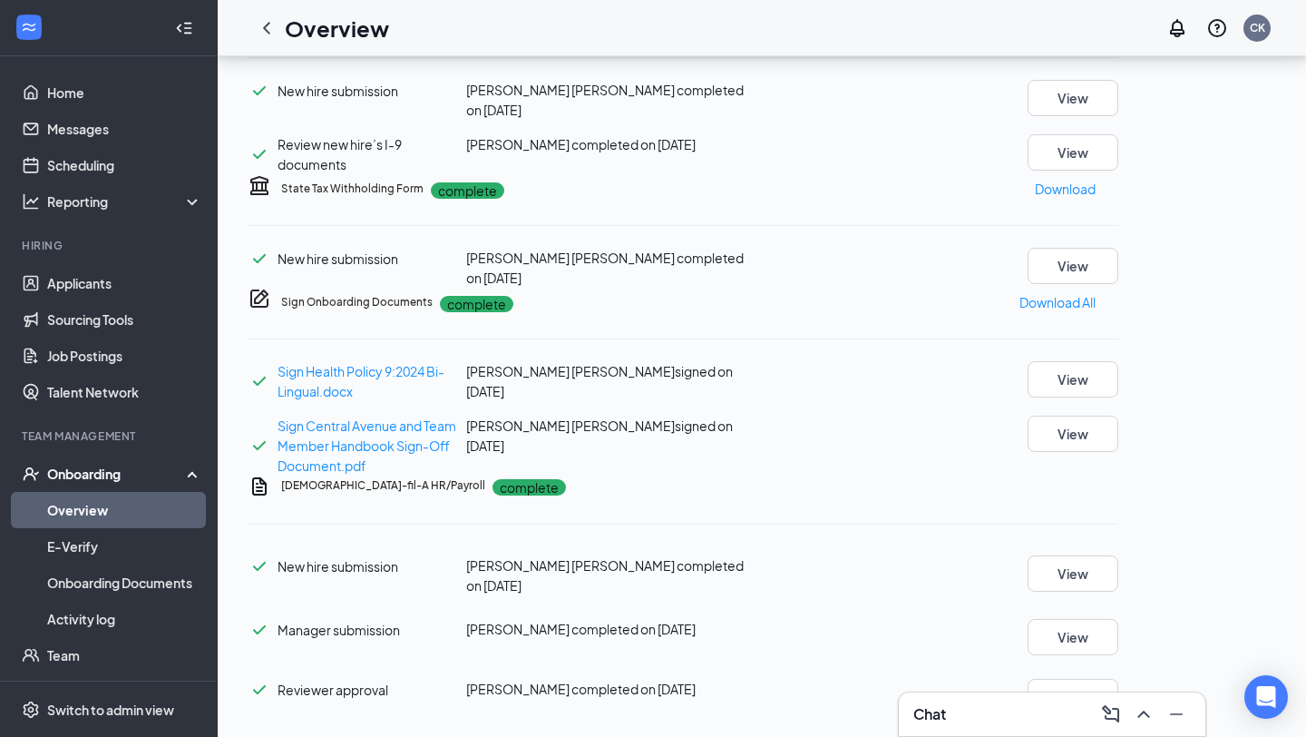
scroll to position [718, 0]
click at [403, 417] on span "Sign Central Avenue and Team Member Handbook Sign-Off Document.pdf" at bounding box center [367, 445] width 179 height 56
click at [186, 288] on link "Applicants" at bounding box center [124, 283] width 155 height 36
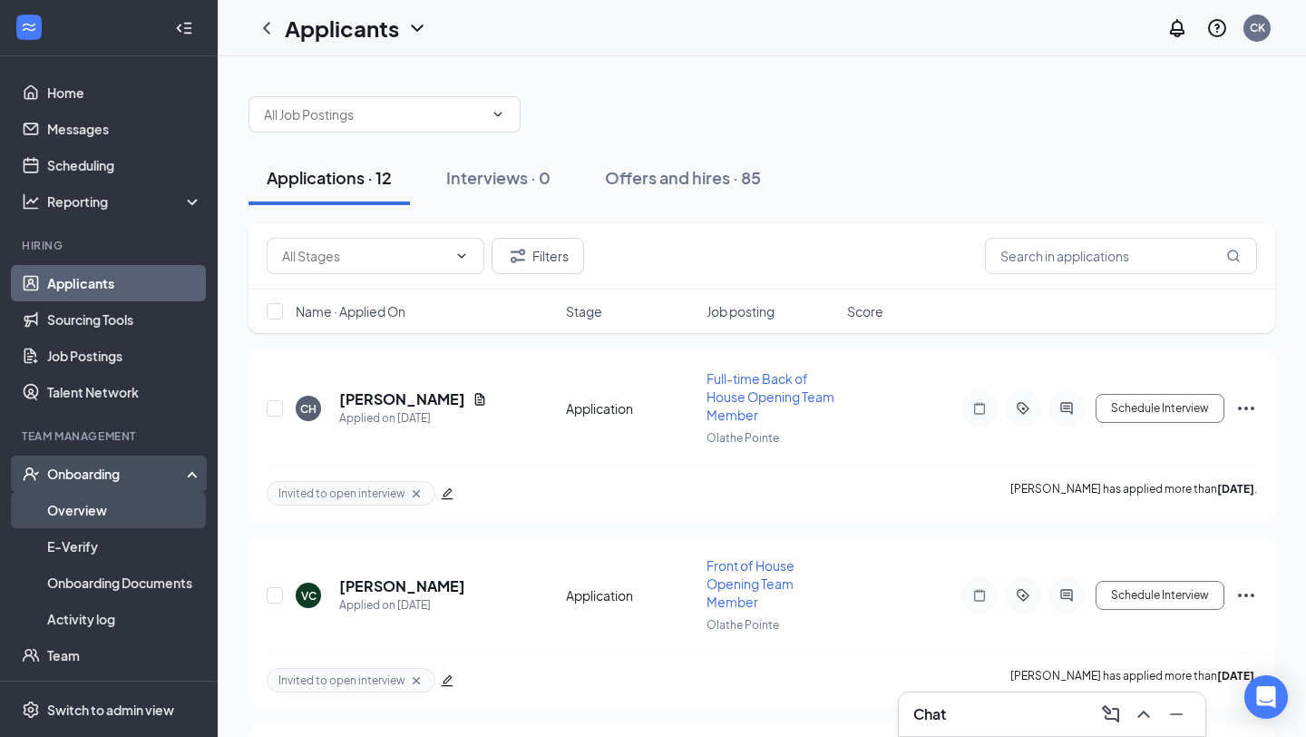
click at [155, 522] on link "Overview" at bounding box center [124, 510] width 155 height 36
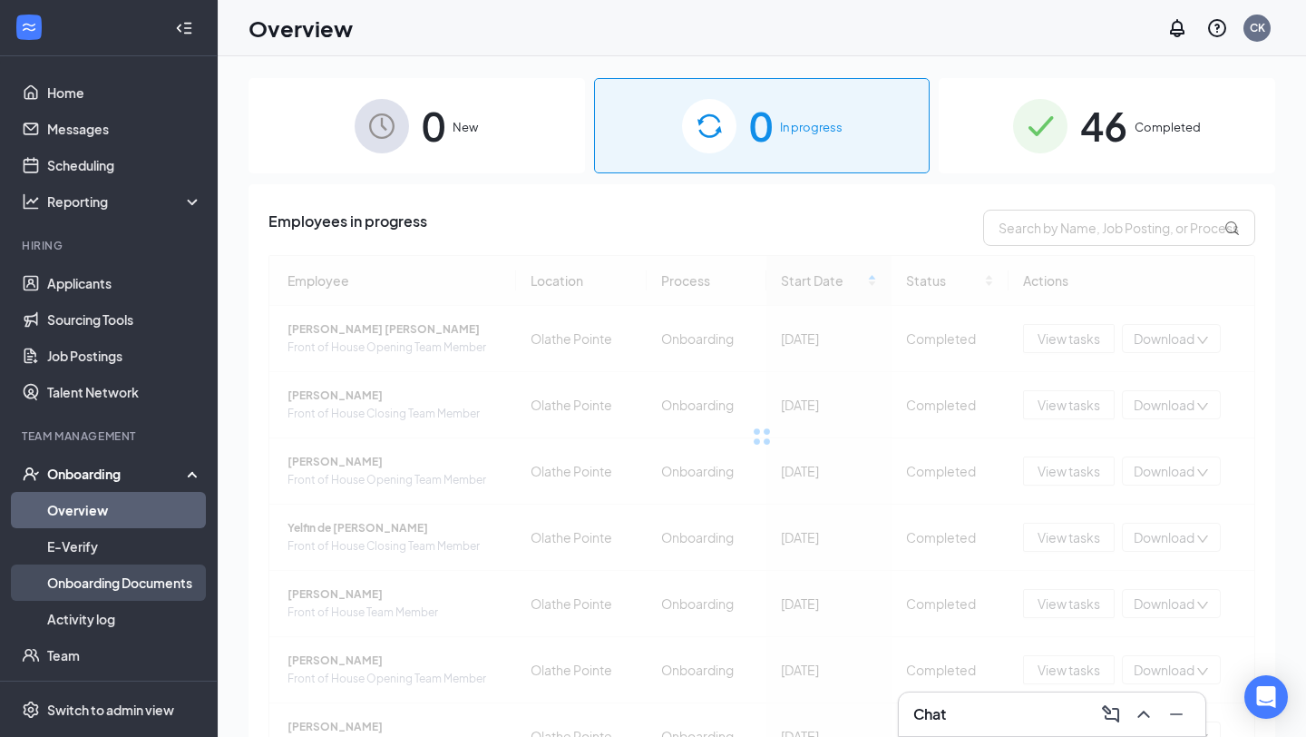
click at [163, 591] on link "Onboarding Documents" at bounding box center [124, 582] width 155 height 36
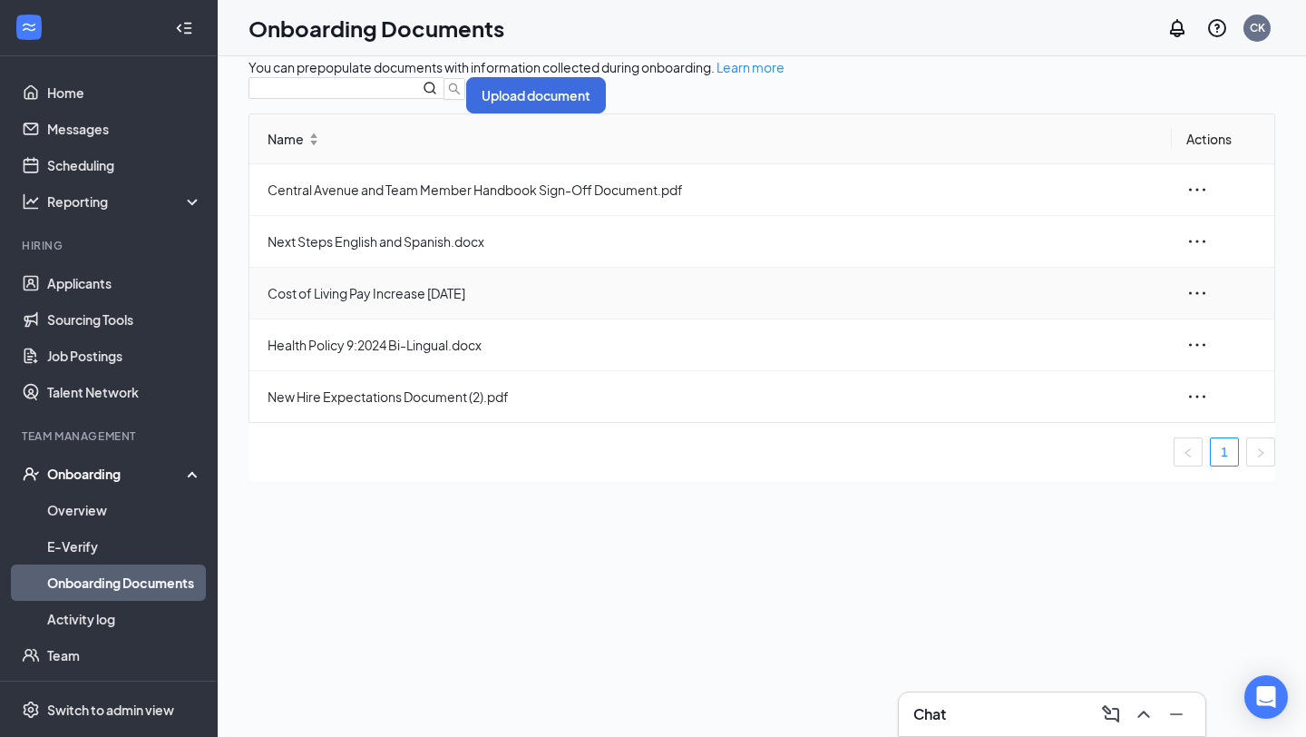
scroll to position [22, 0]
click at [444, 199] on span "Central Avenue and Team Member Handbook Sign-Off Document.pdf" at bounding box center [713, 189] width 890 height 20
click at [503, 406] on span "New Hire Expectations Document (2).pdf" at bounding box center [713, 396] width 890 height 20
click at [1192, 406] on icon "ellipsis" at bounding box center [1198, 396] width 22 height 22
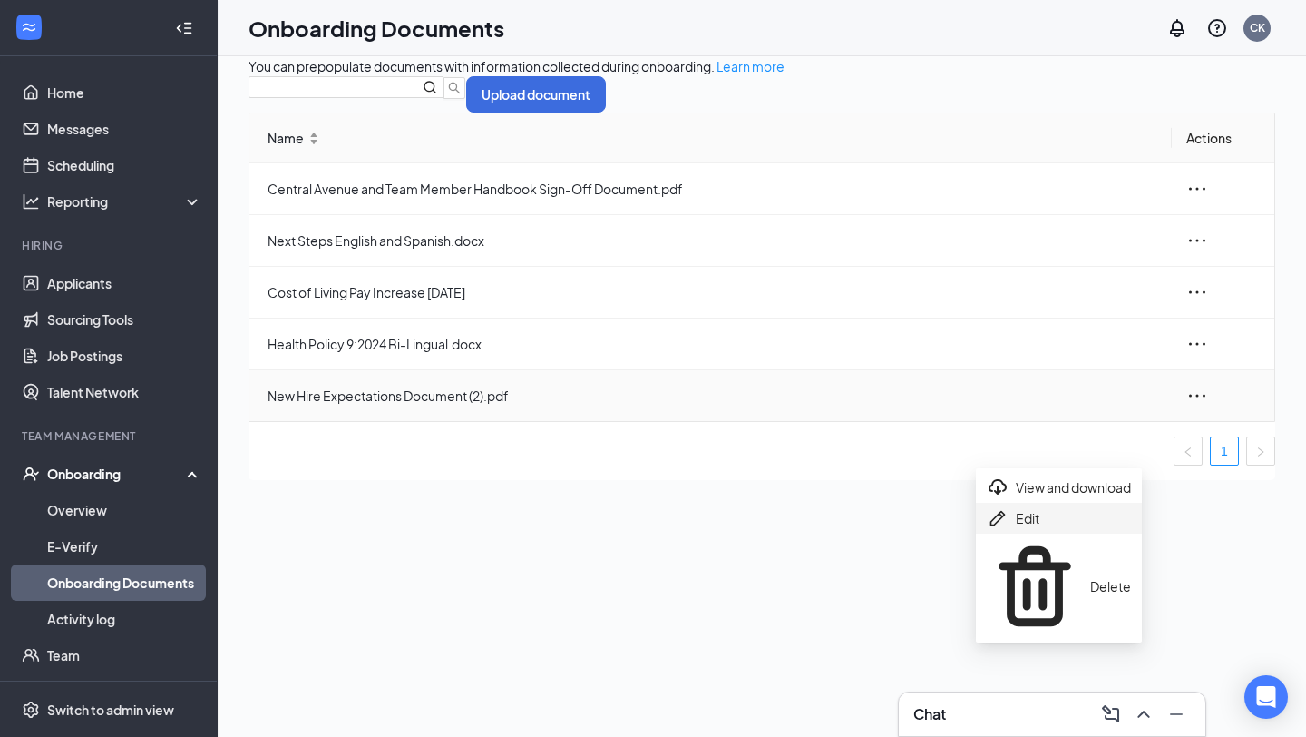
click at [1090, 529] on div "Edit" at bounding box center [1059, 518] width 144 height 22
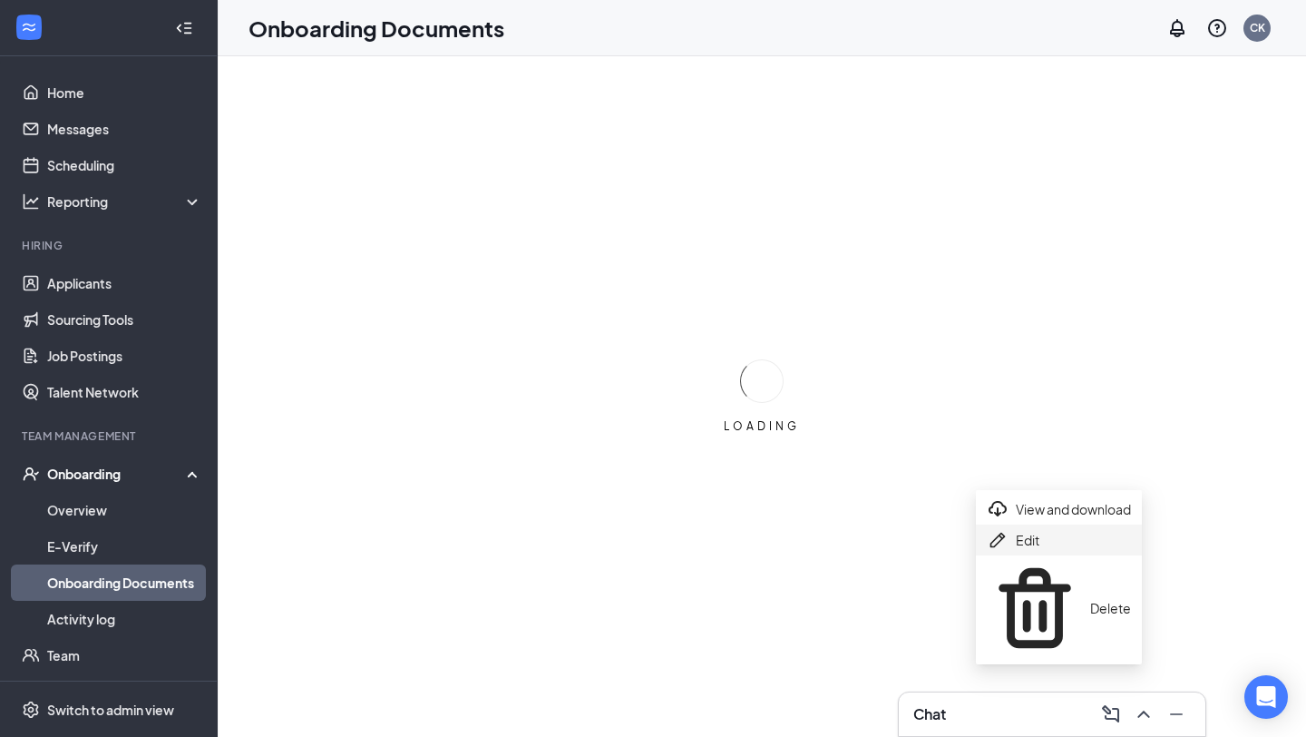
scroll to position [0, 0]
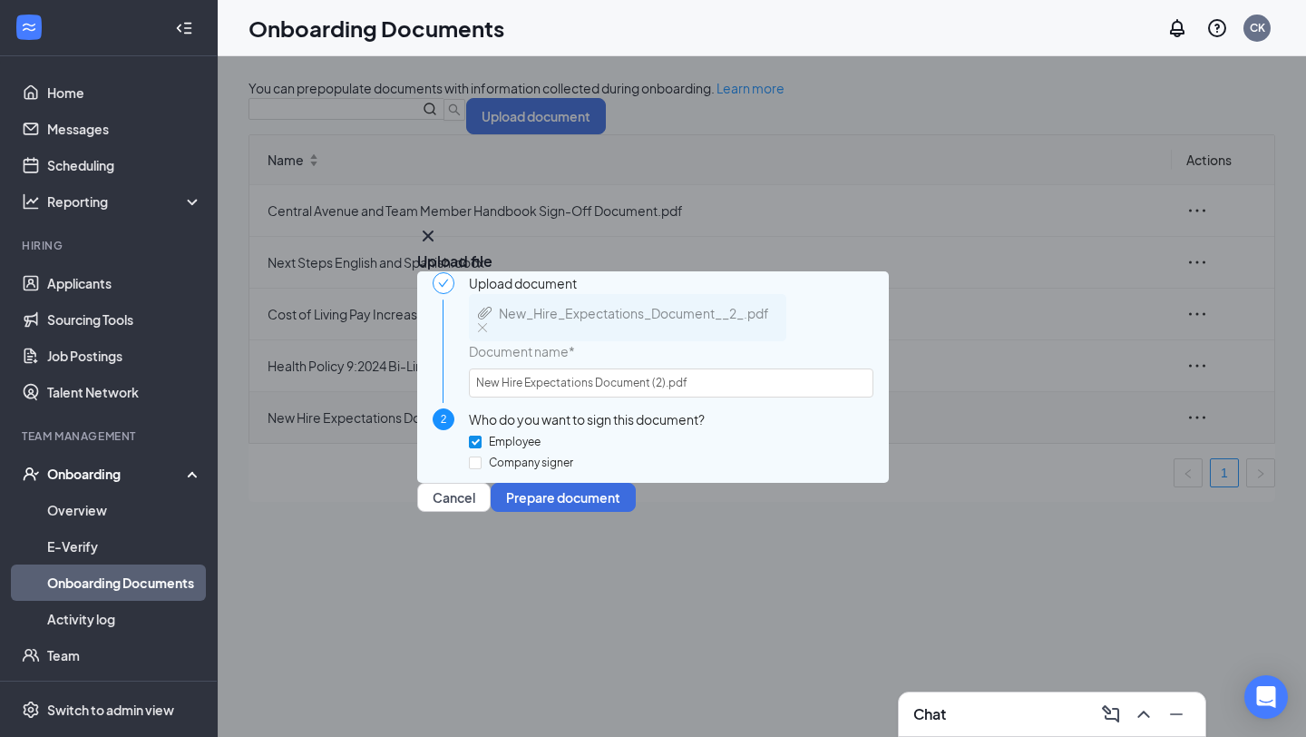
click at [439, 225] on icon "Cross" at bounding box center [428, 236] width 22 height 22
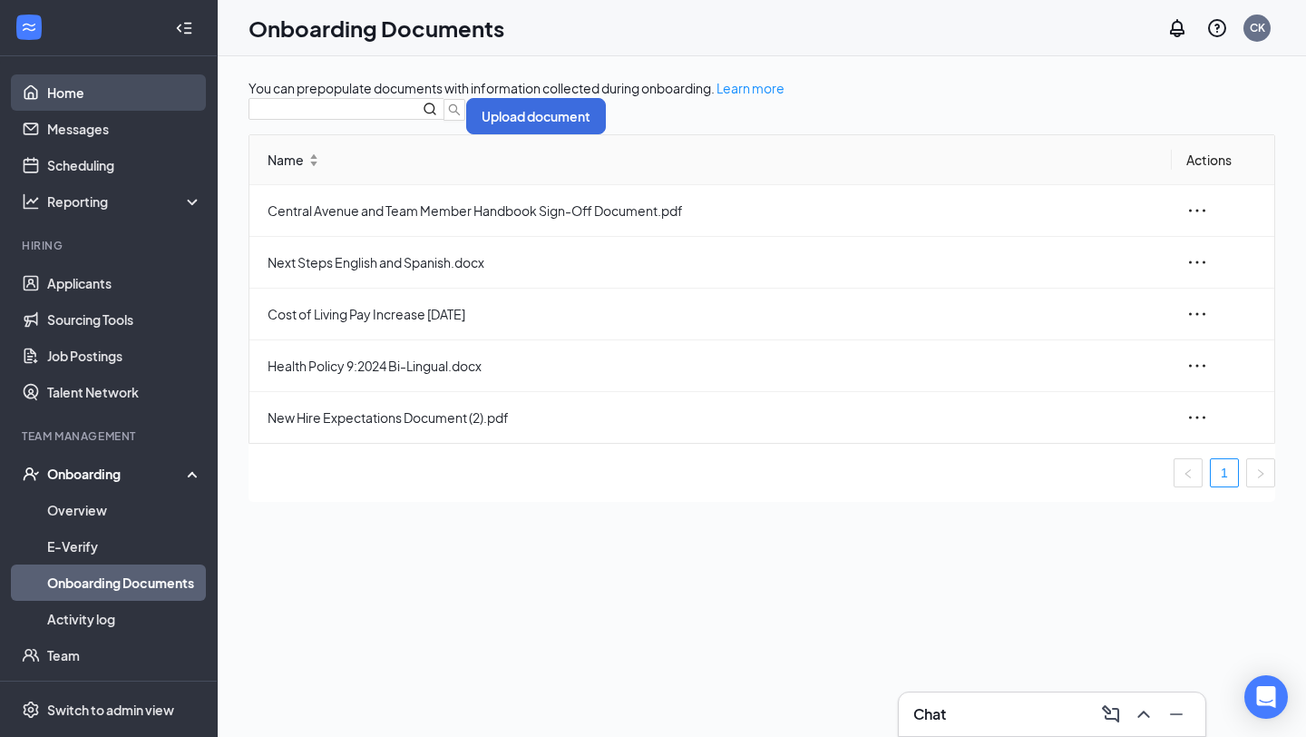
click at [175, 90] on link "Home" at bounding box center [124, 92] width 155 height 36
